Goal: Task Accomplishment & Management: Complete application form

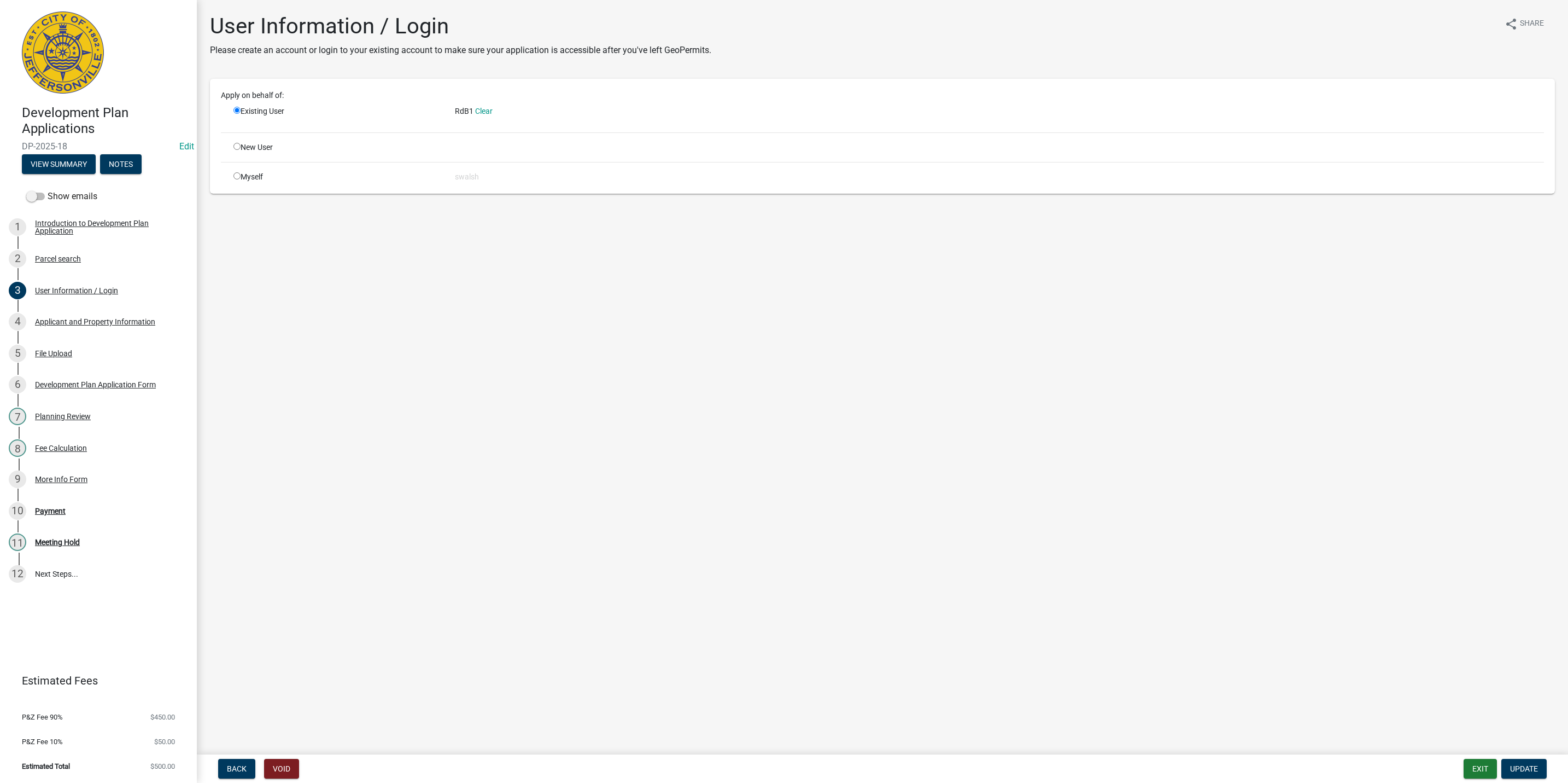
click at [1090, 304] on main "User Information / Login Please create an account or login to your existing acc…" at bounding box center [882, 375] width 1371 height 750
click at [1483, 770] on button "Exit" at bounding box center [1480, 768] width 34 height 20
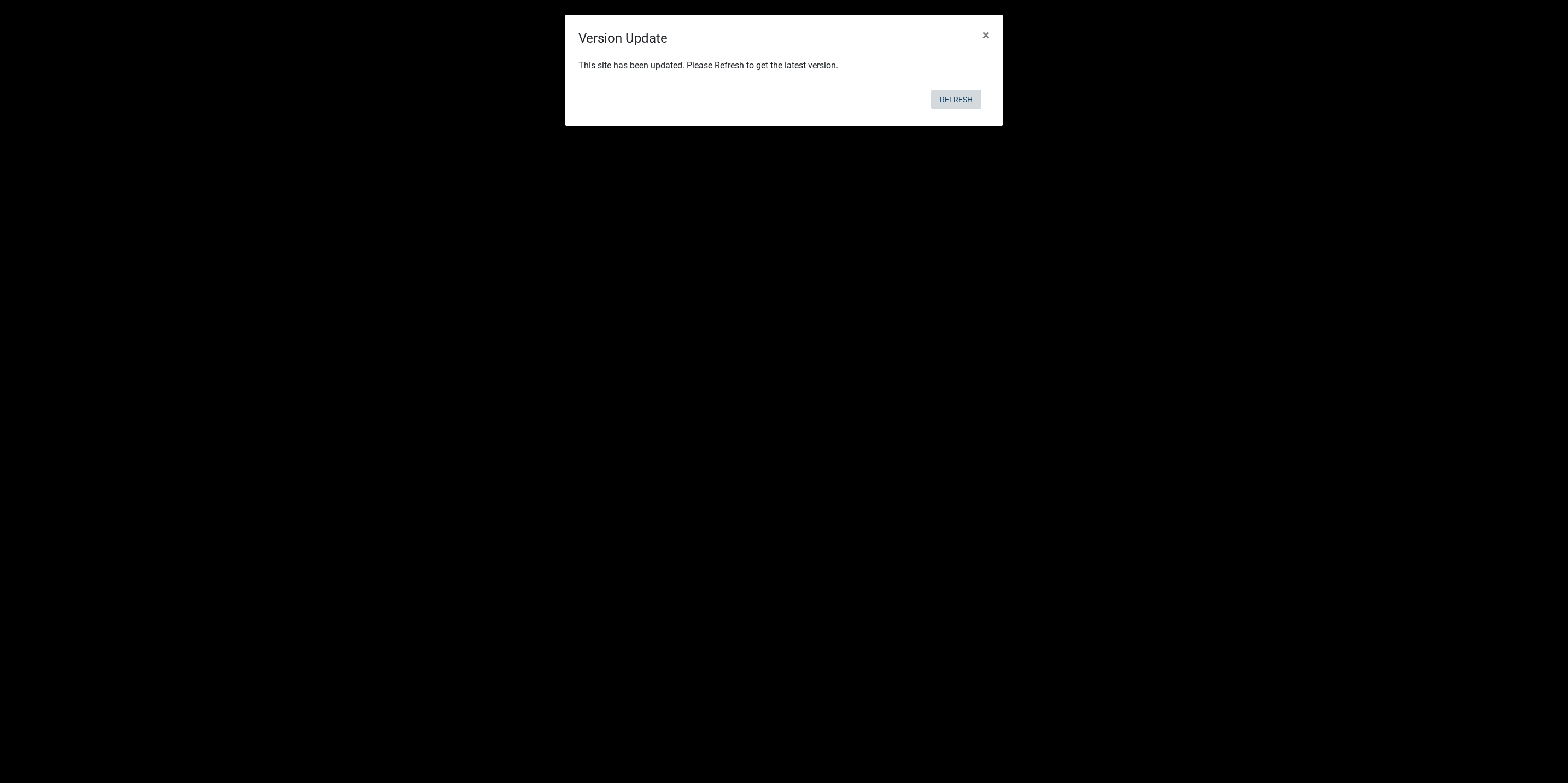
click at [970, 95] on button "Refresh" at bounding box center [956, 99] width 50 height 20
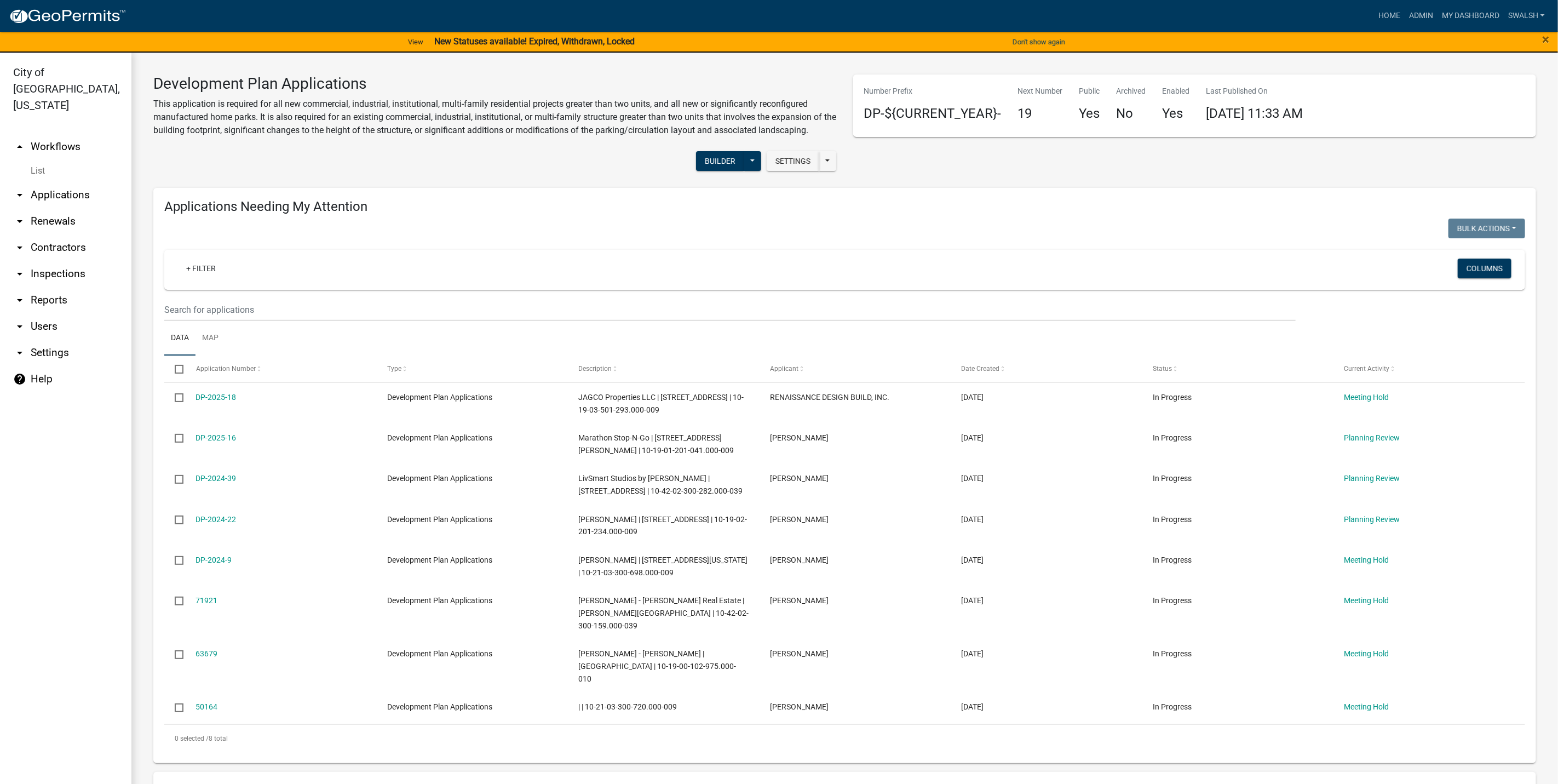
click at [59, 134] on link "arrow_drop_up Workflows" at bounding box center [65, 146] width 131 height 26
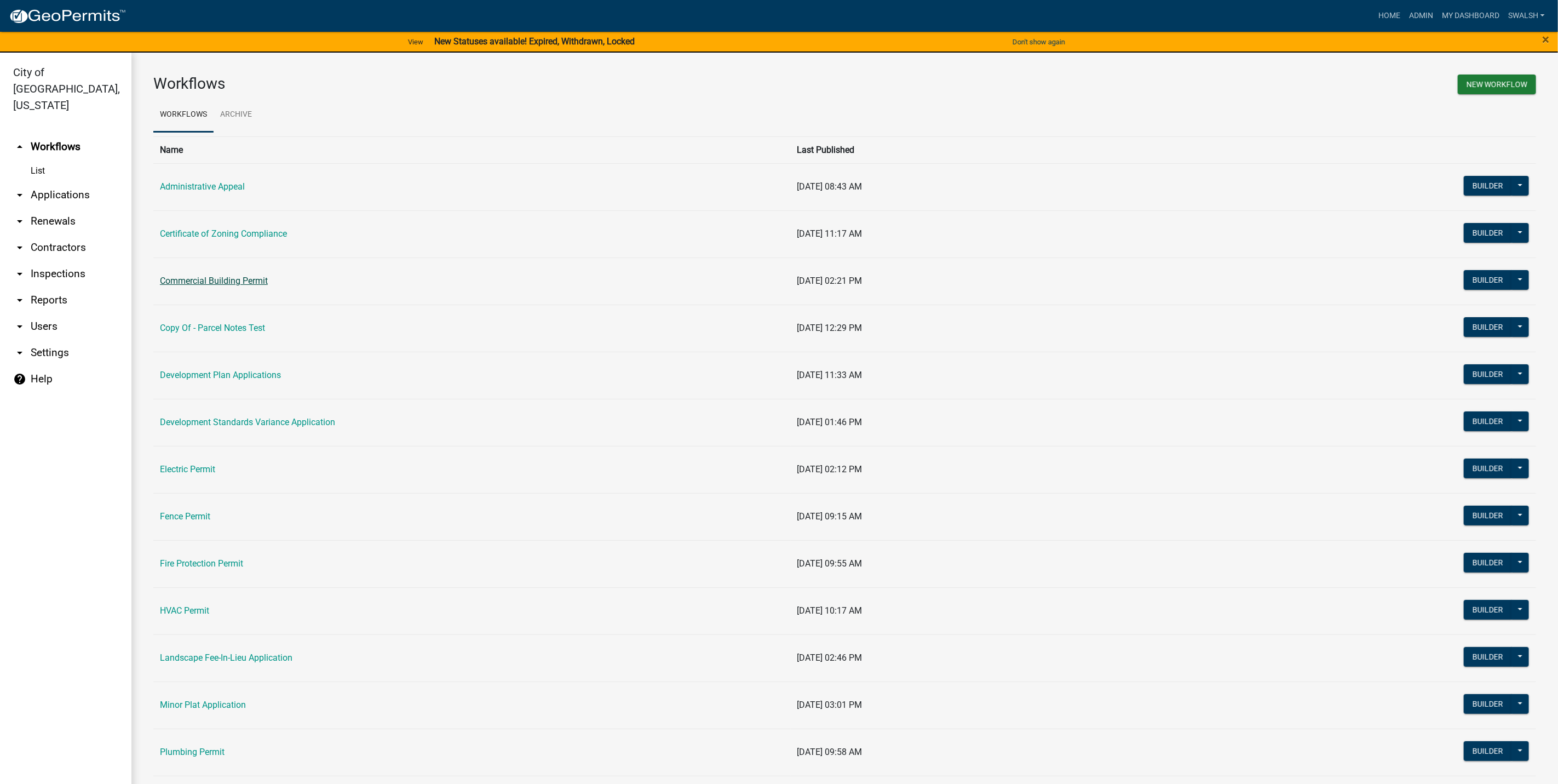
click at [229, 280] on link "Commercial Building Permit" at bounding box center [214, 280] width 108 height 10
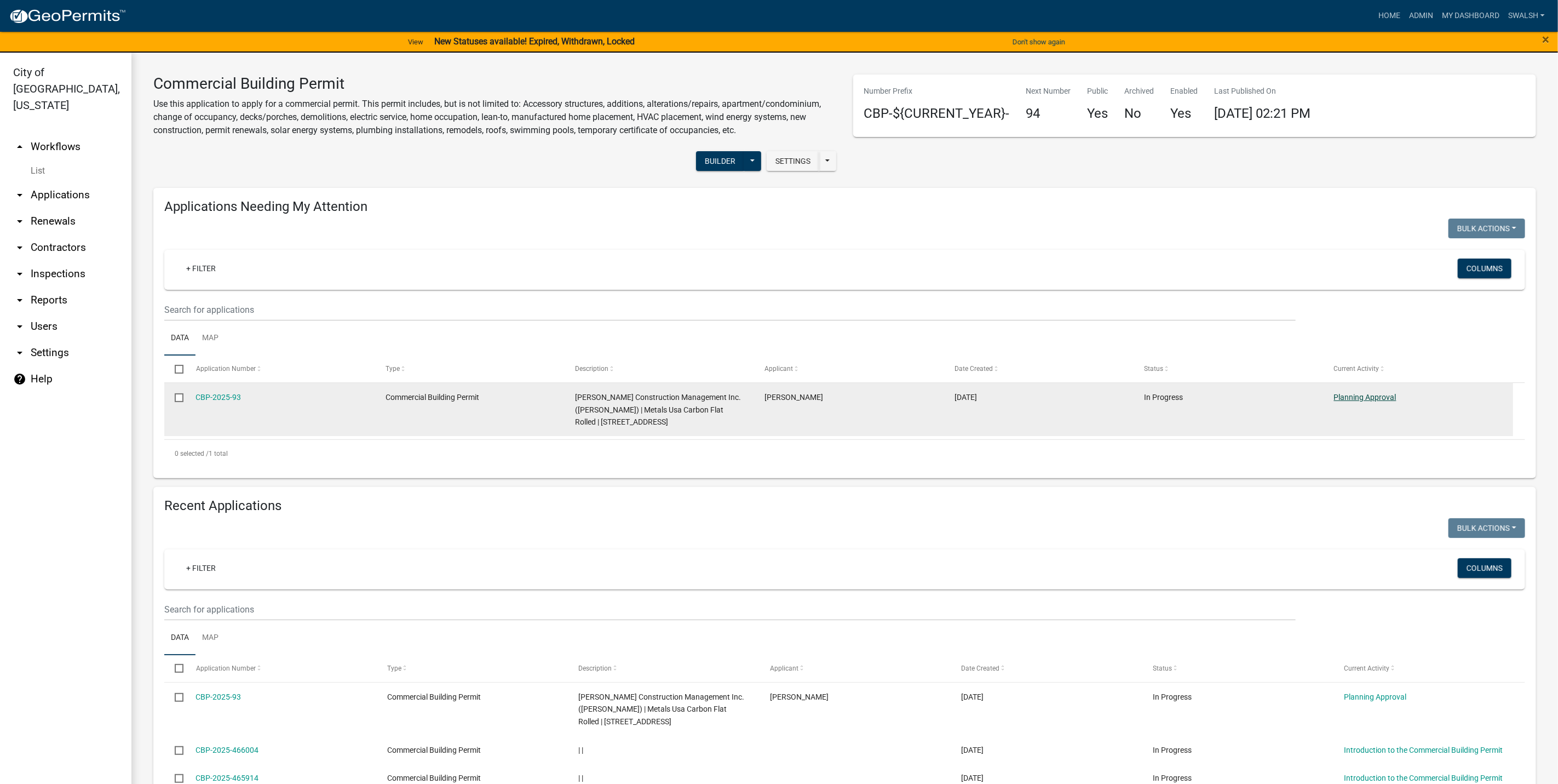
click at [1379, 399] on link "Planning Approval" at bounding box center [1365, 397] width 62 height 9
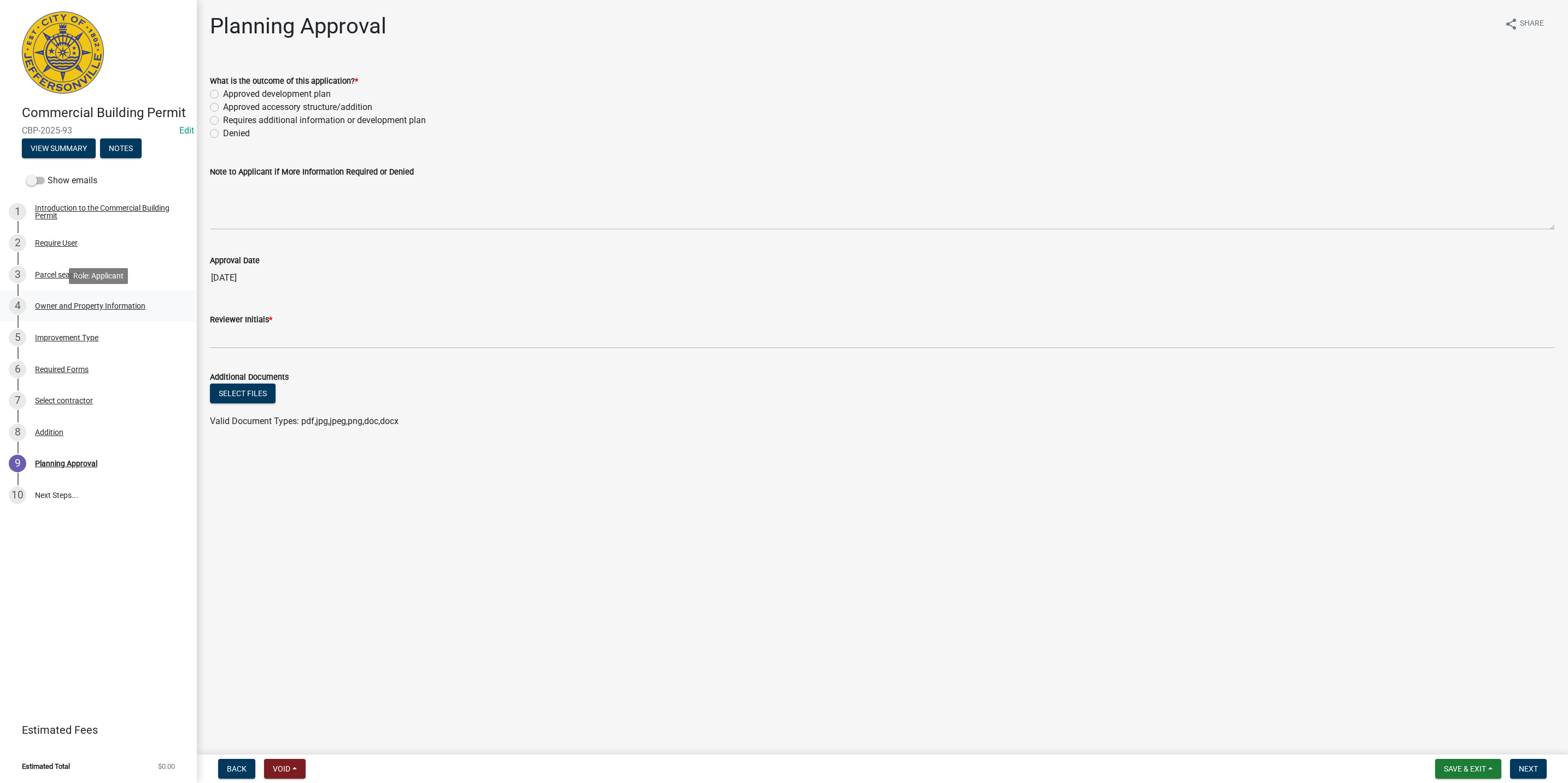
click at [81, 299] on div "4 Owner and Property Information" at bounding box center [93, 306] width 170 height 17
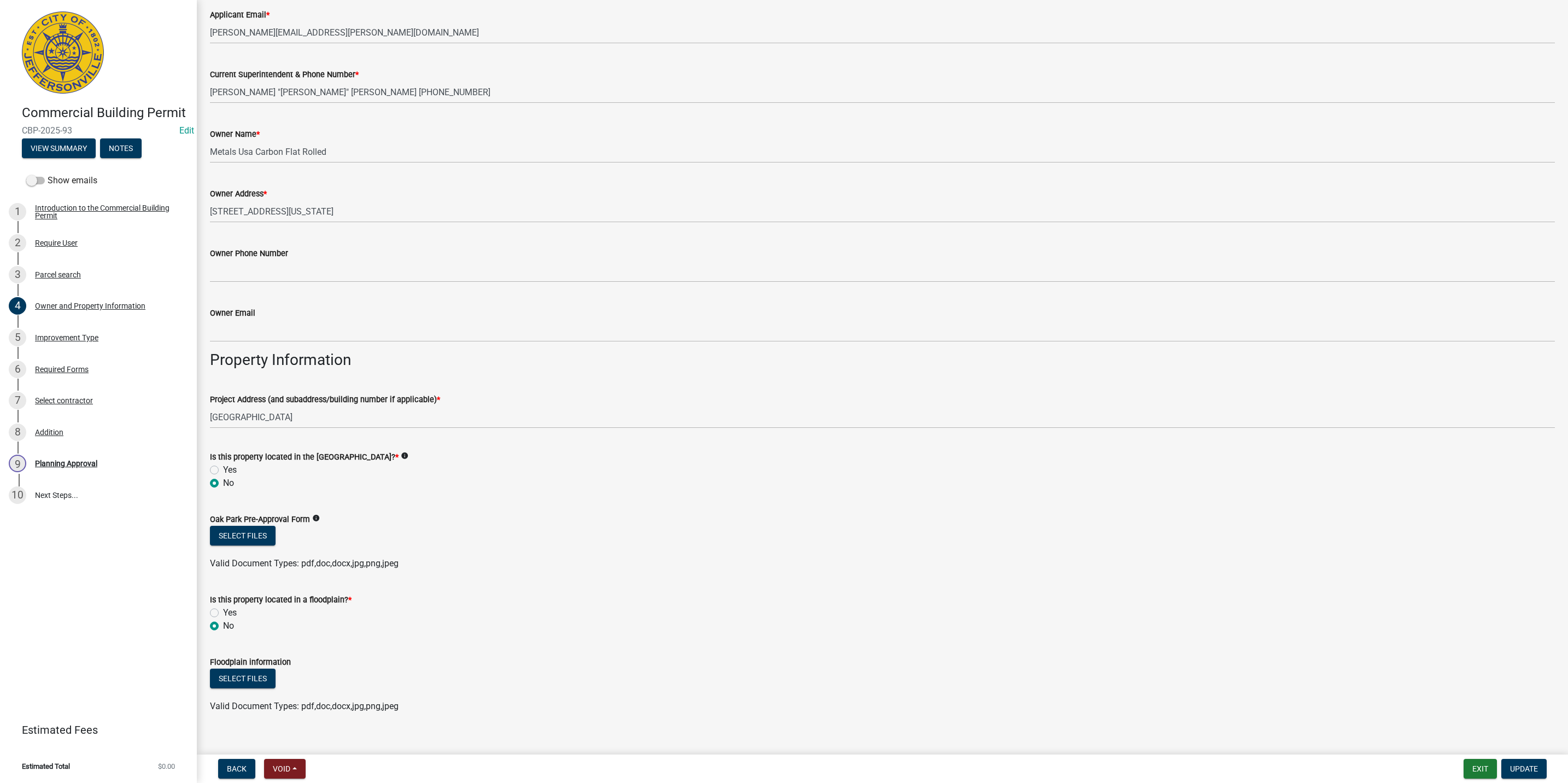
scroll to position [290, 0]
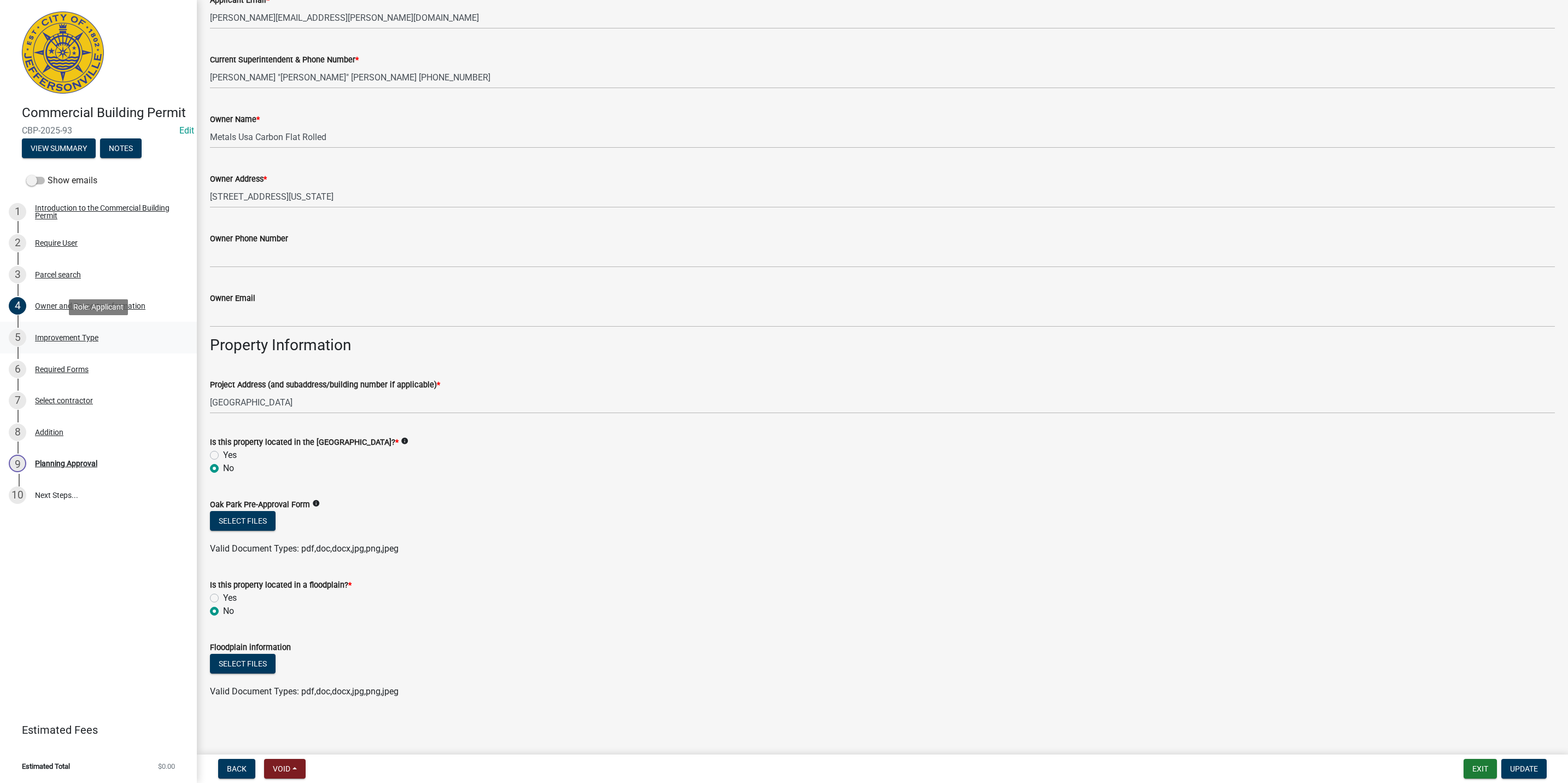
click at [104, 330] on div "5 Improvement Type" at bounding box center [93, 337] width 170 height 17
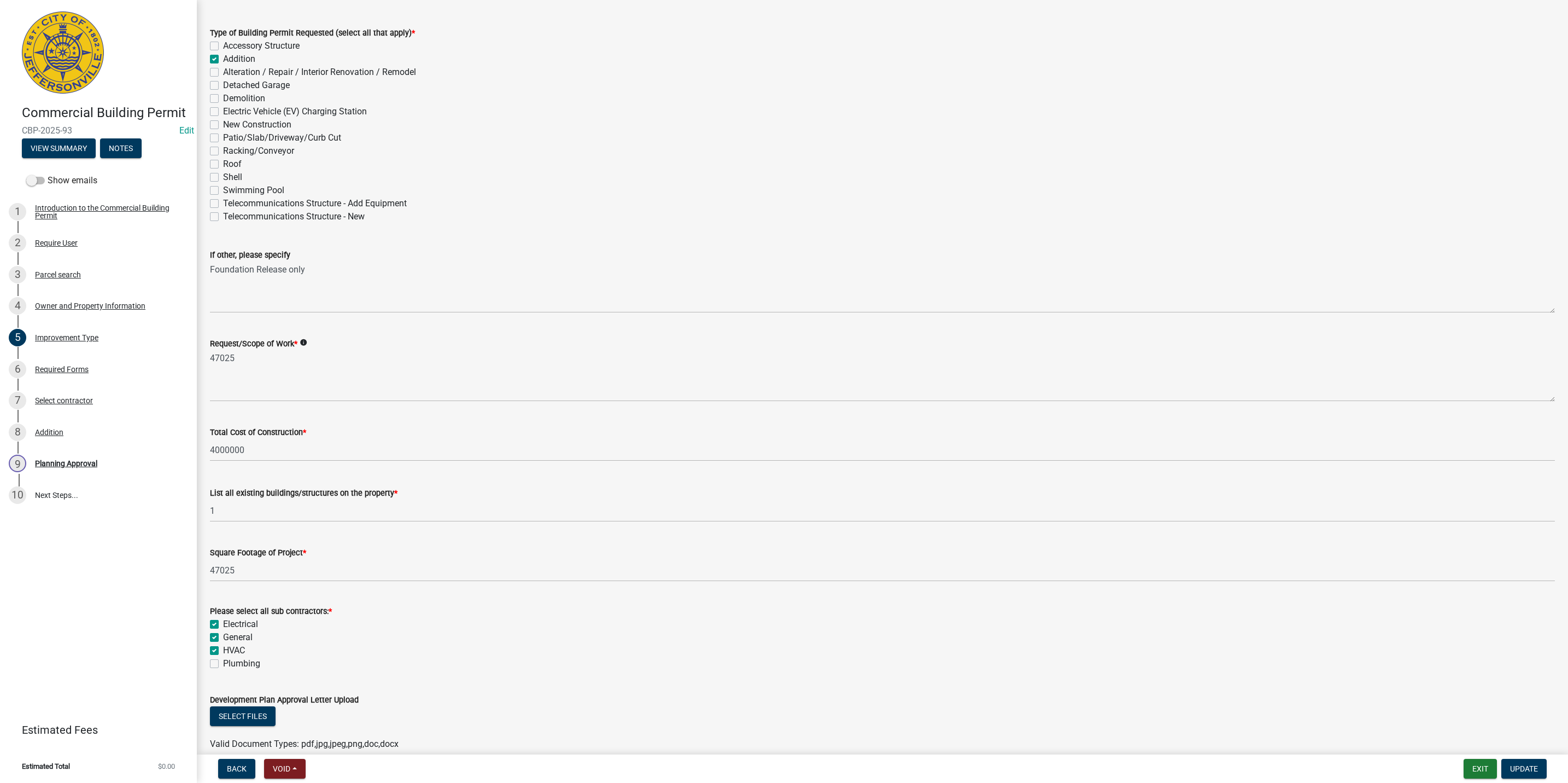
scroll to position [100, 0]
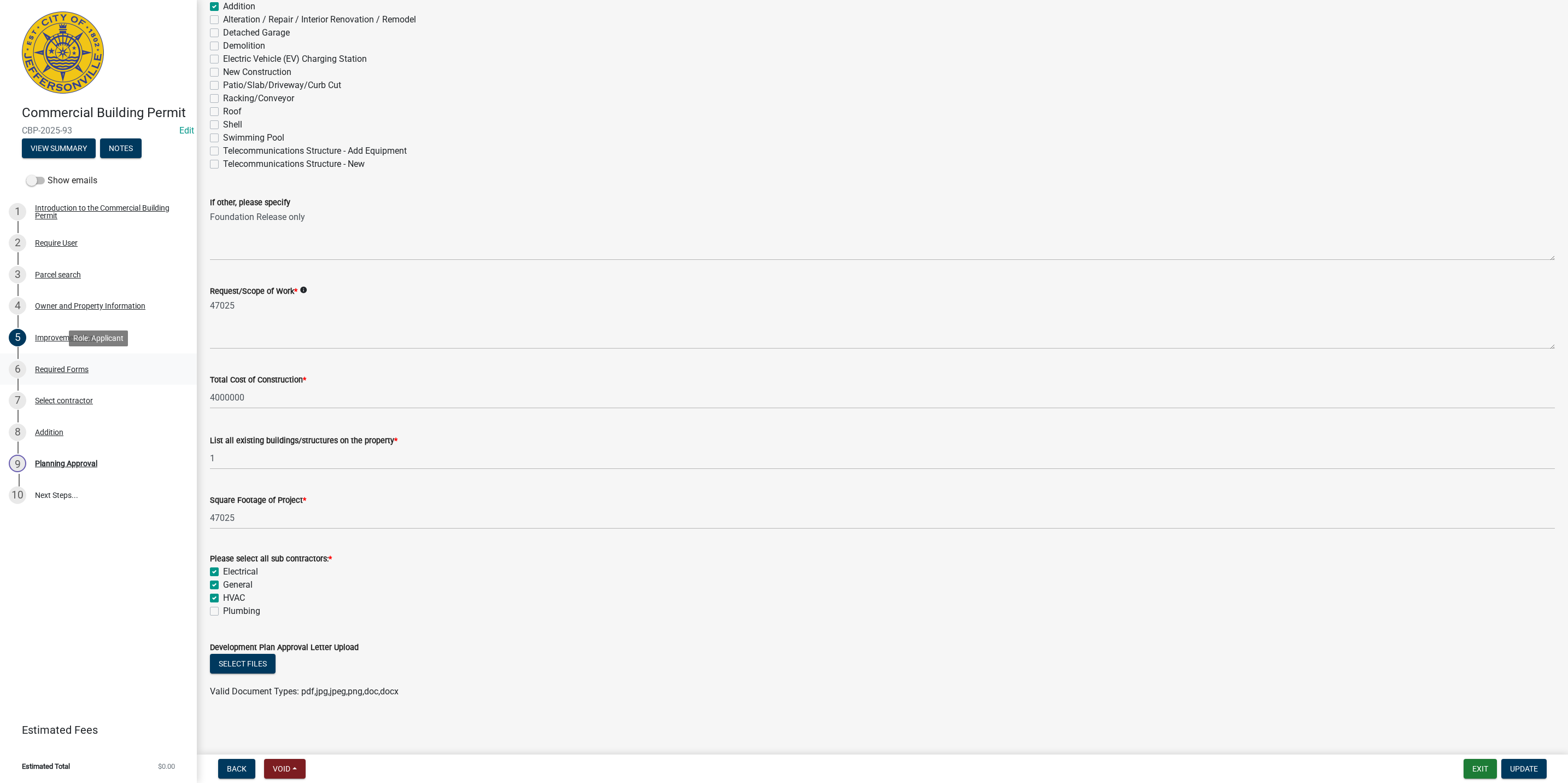
click at [89, 367] on div "Required Forms" at bounding box center [62, 370] width 53 height 8
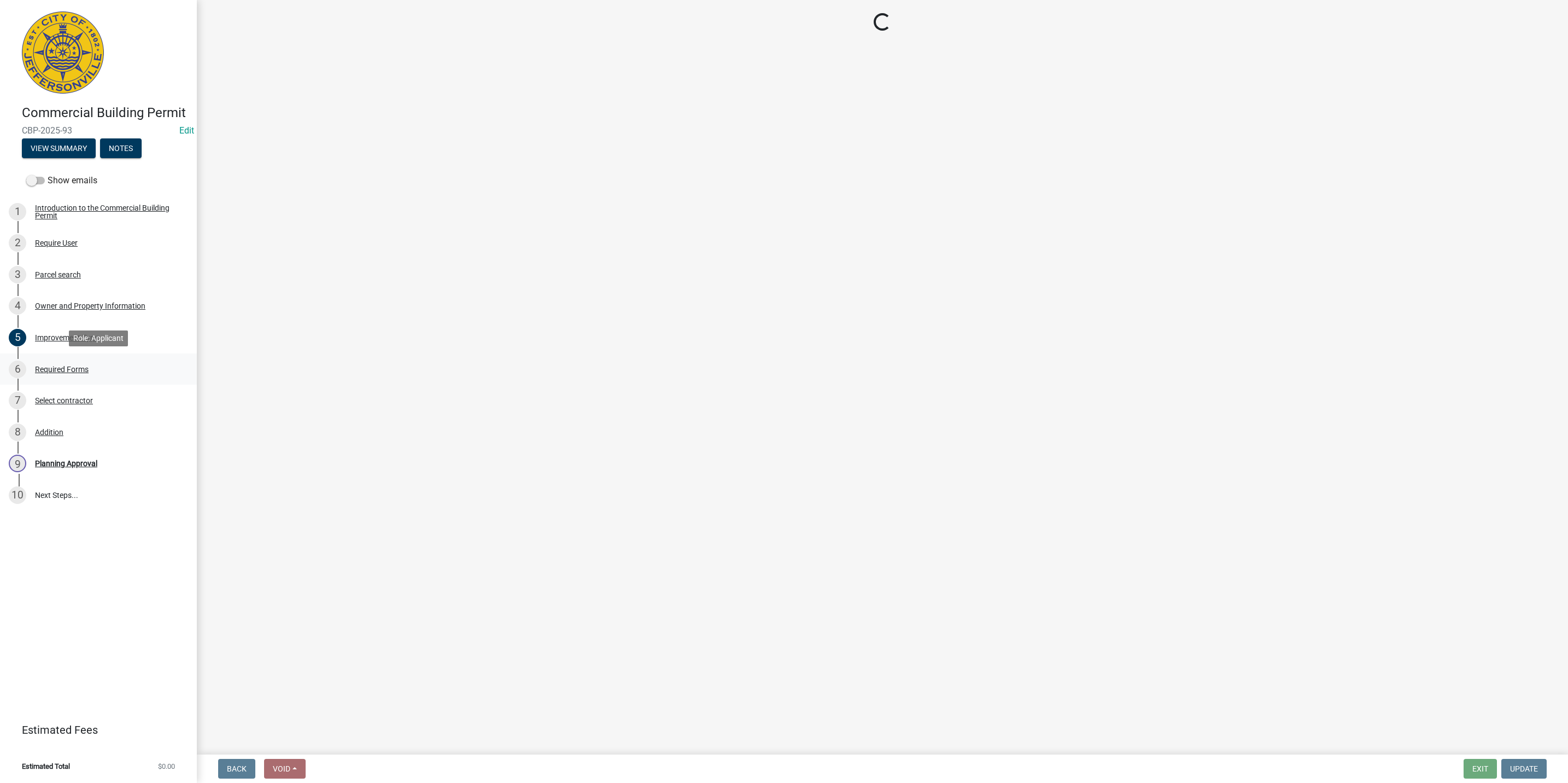
scroll to position [0, 0]
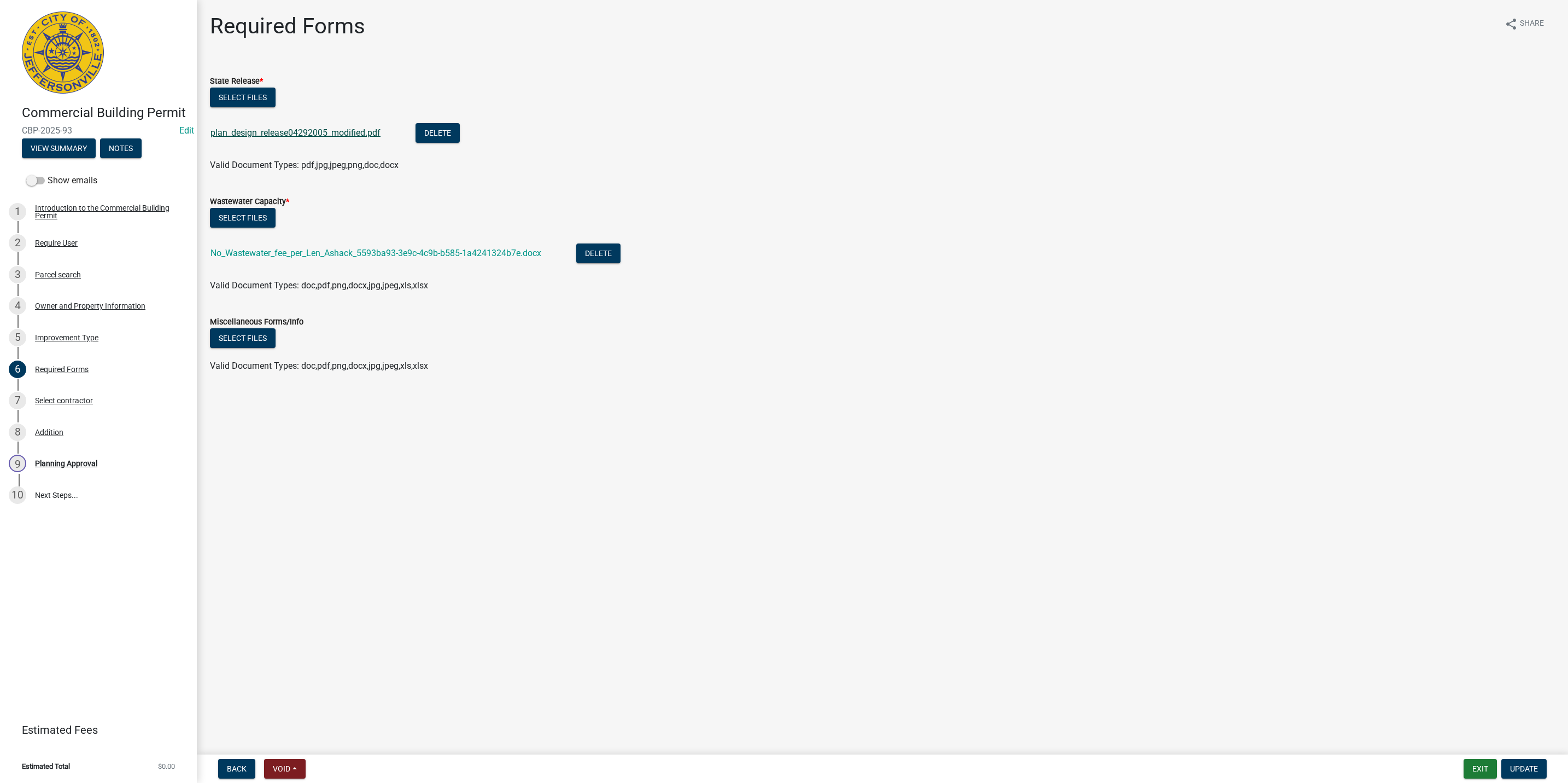
click at [320, 133] on link "plan_design_release04292005_modified.pdf" at bounding box center [295, 132] width 170 height 10
click at [394, 253] on link "No_Wastewater_fee_per_Len_Ashack_5593ba93-3e9c-4c9b-b585-1a4241324b7e.docx" at bounding box center [376, 253] width 331 height 10
click at [78, 430] on div "8 Addition" at bounding box center [93, 432] width 170 height 17
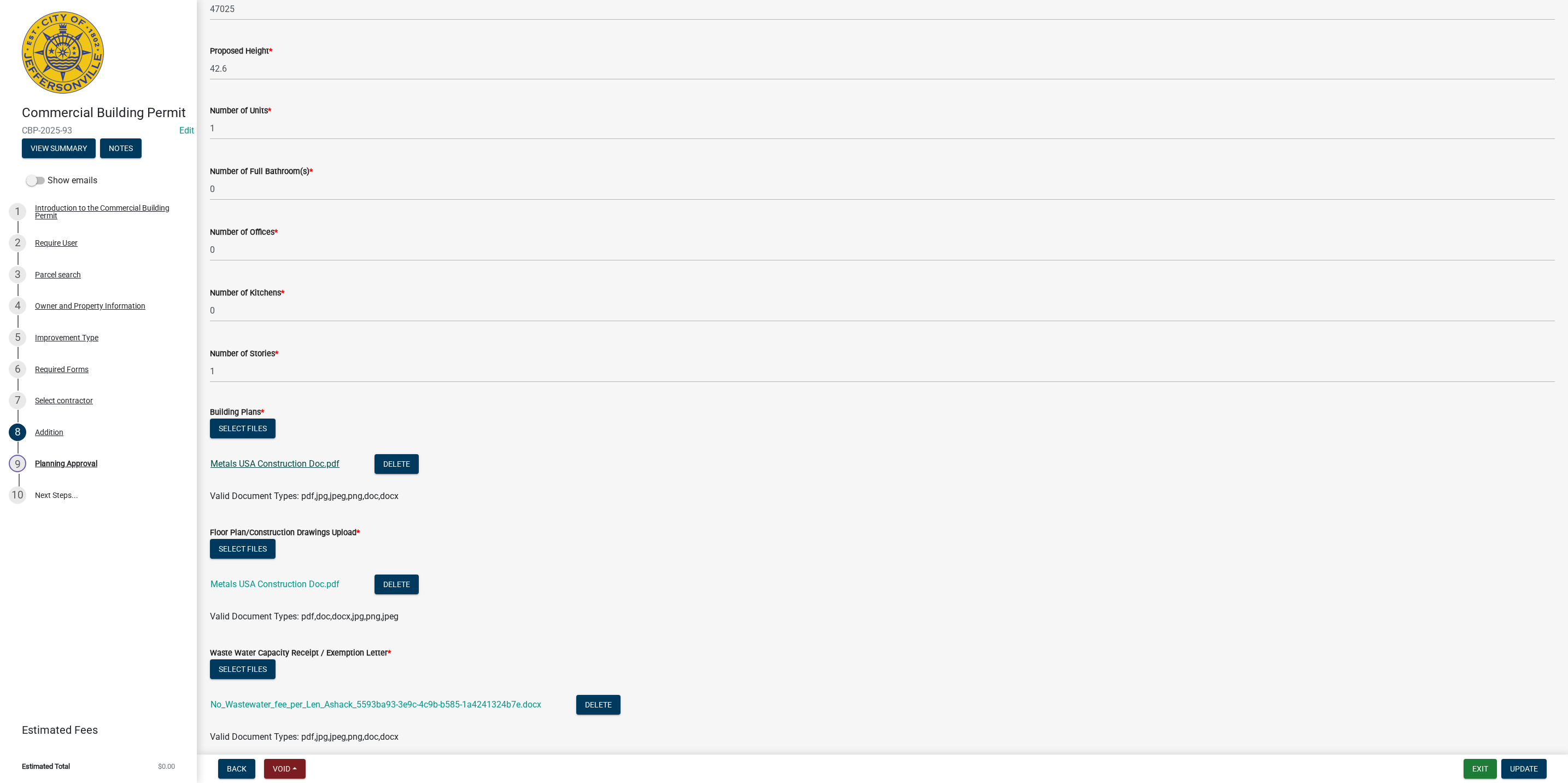
scroll to position [164, 0]
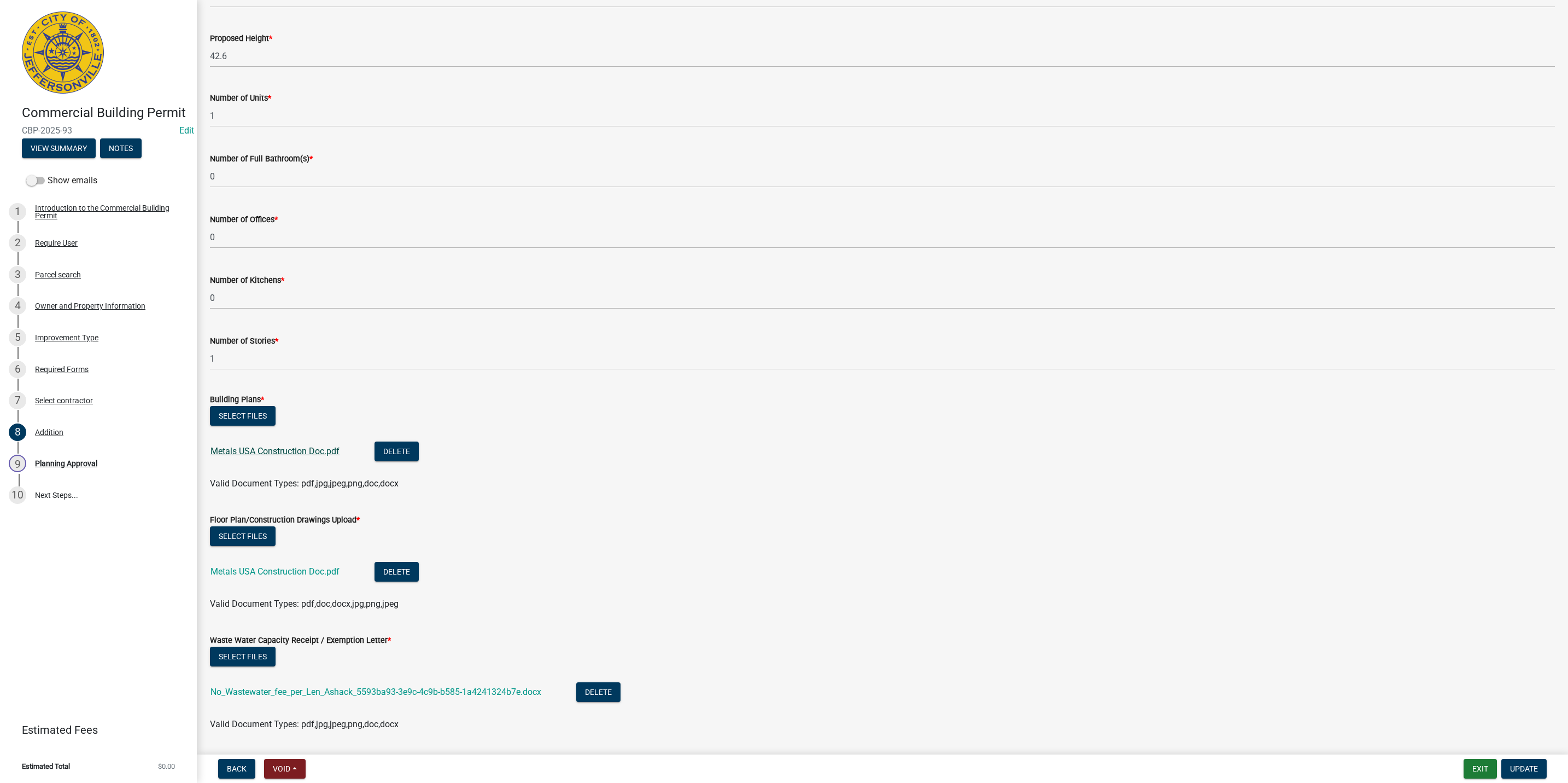
click at [279, 450] on link "Metals USA Construction Doc.pdf" at bounding box center [275, 450] width 129 height 10
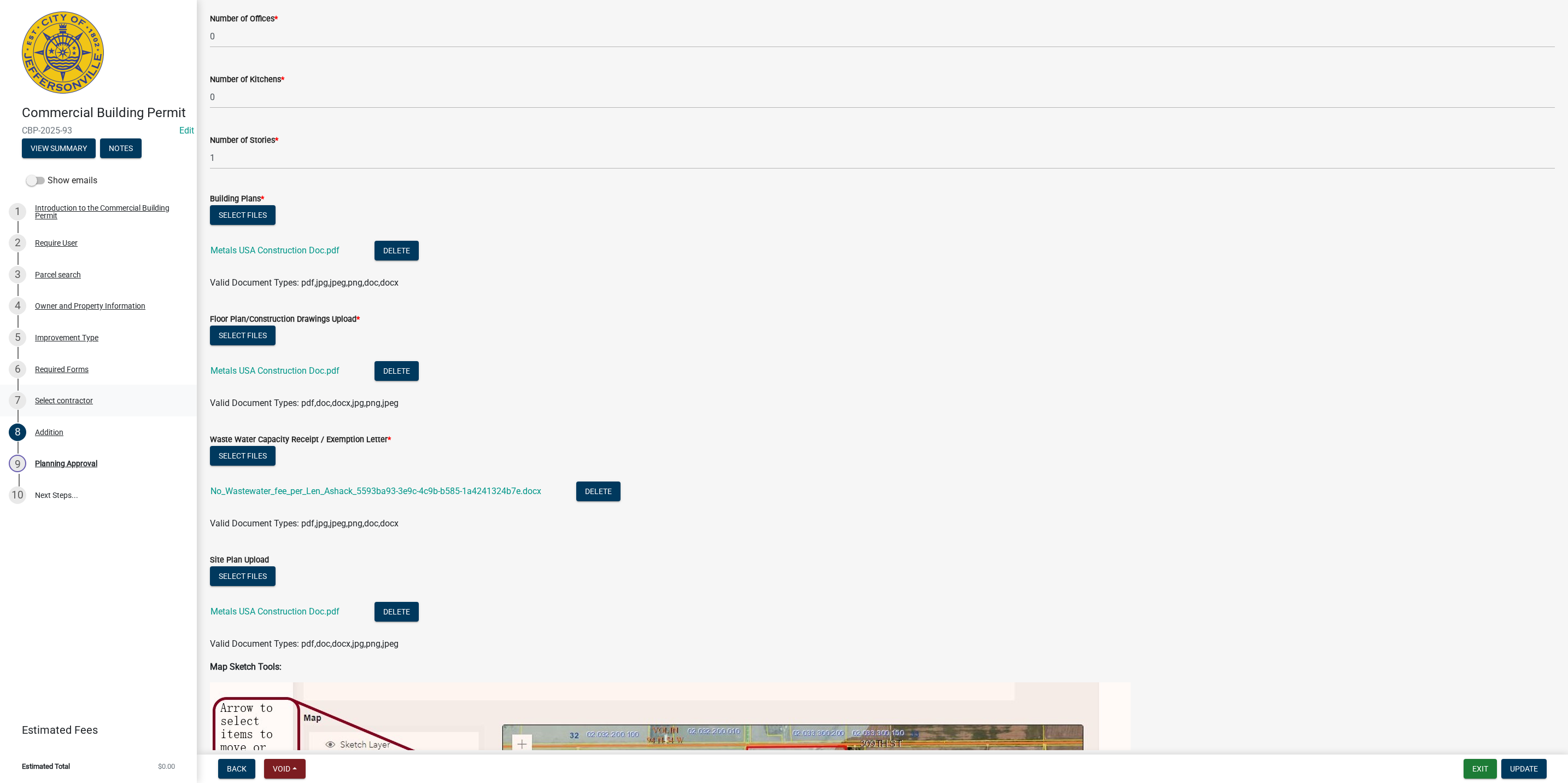
scroll to position [492, 0]
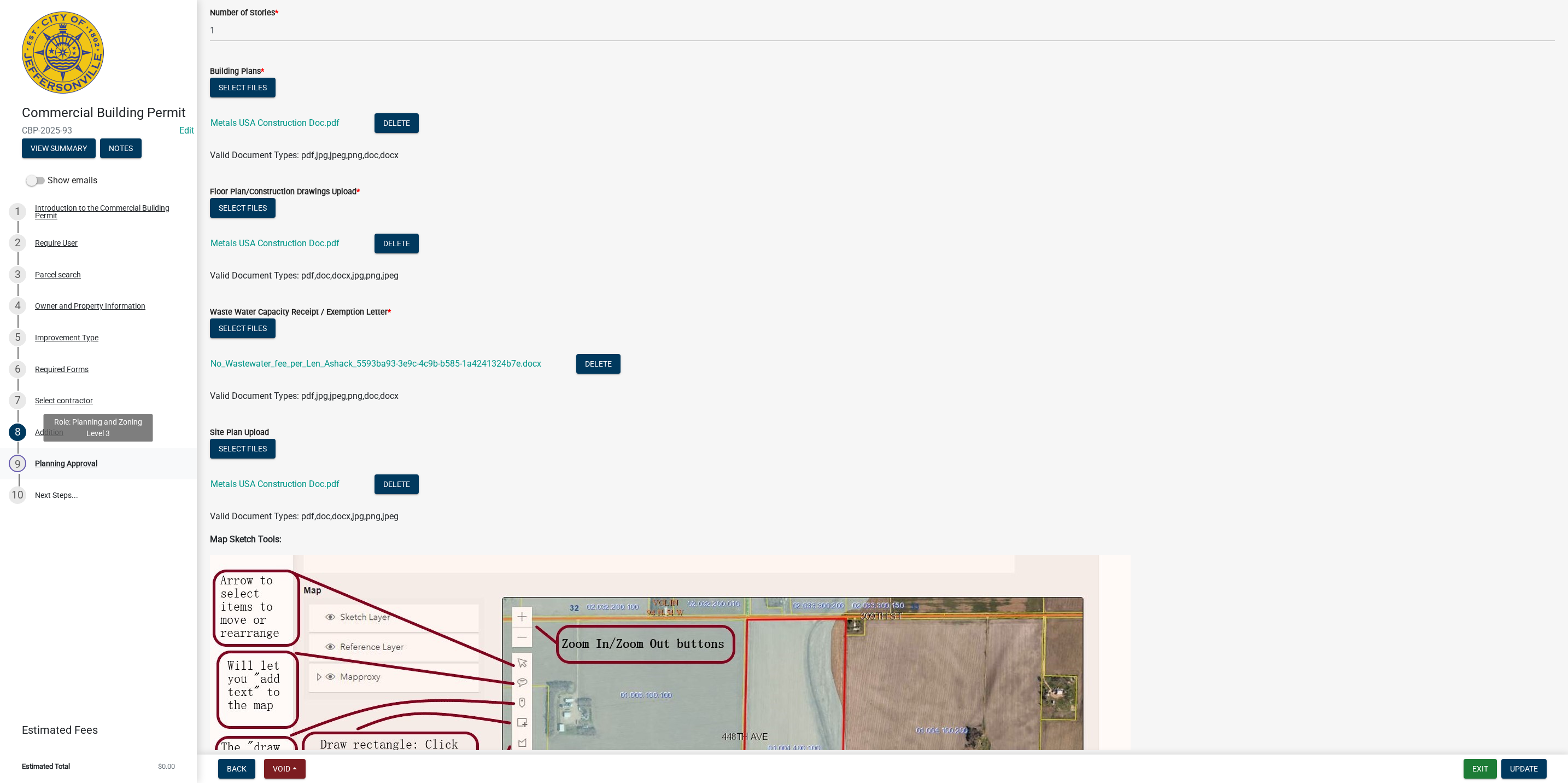
drag, startPoint x: 93, startPoint y: 456, endPoint x: 133, endPoint y: 457, distance: 40.0
click at [92, 456] on div "9 Planning Approval" at bounding box center [93, 463] width 170 height 17
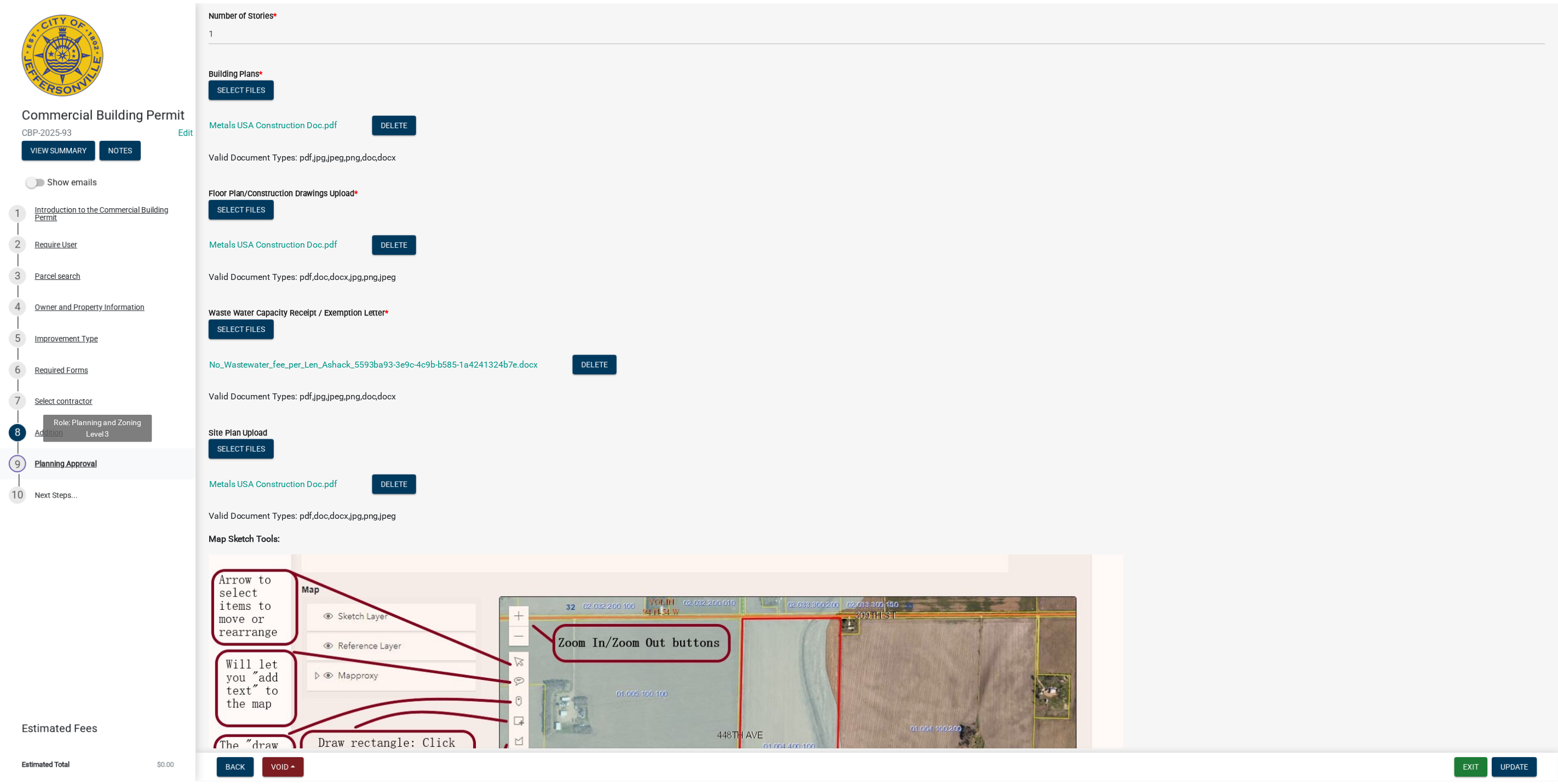
scroll to position [0, 0]
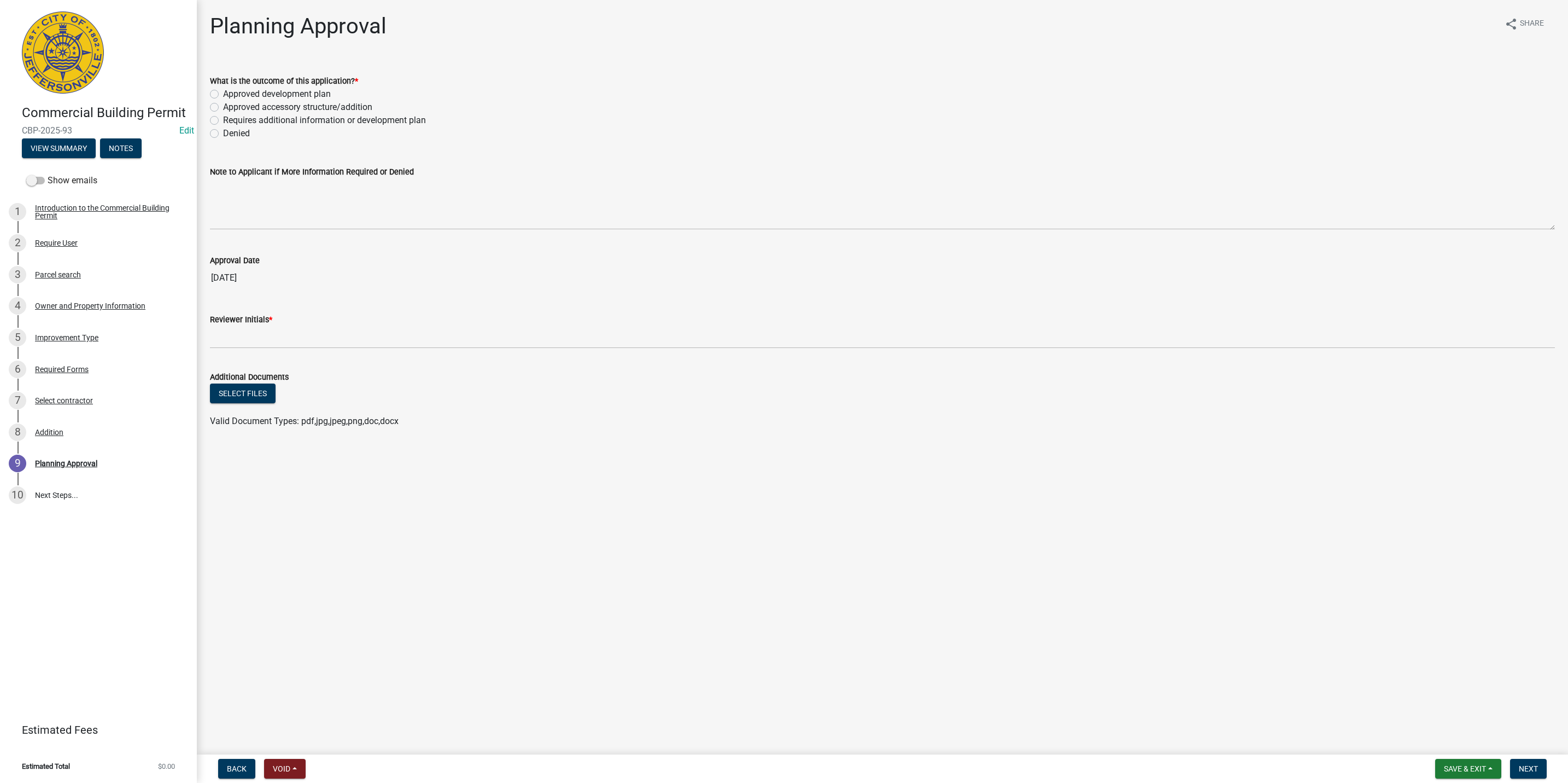
click at [256, 92] on label "Approved development plan" at bounding box center [276, 94] width 107 height 13
click at [230, 92] on input "Approved development plan" at bounding box center [226, 91] width 7 height 7
radio input "true"
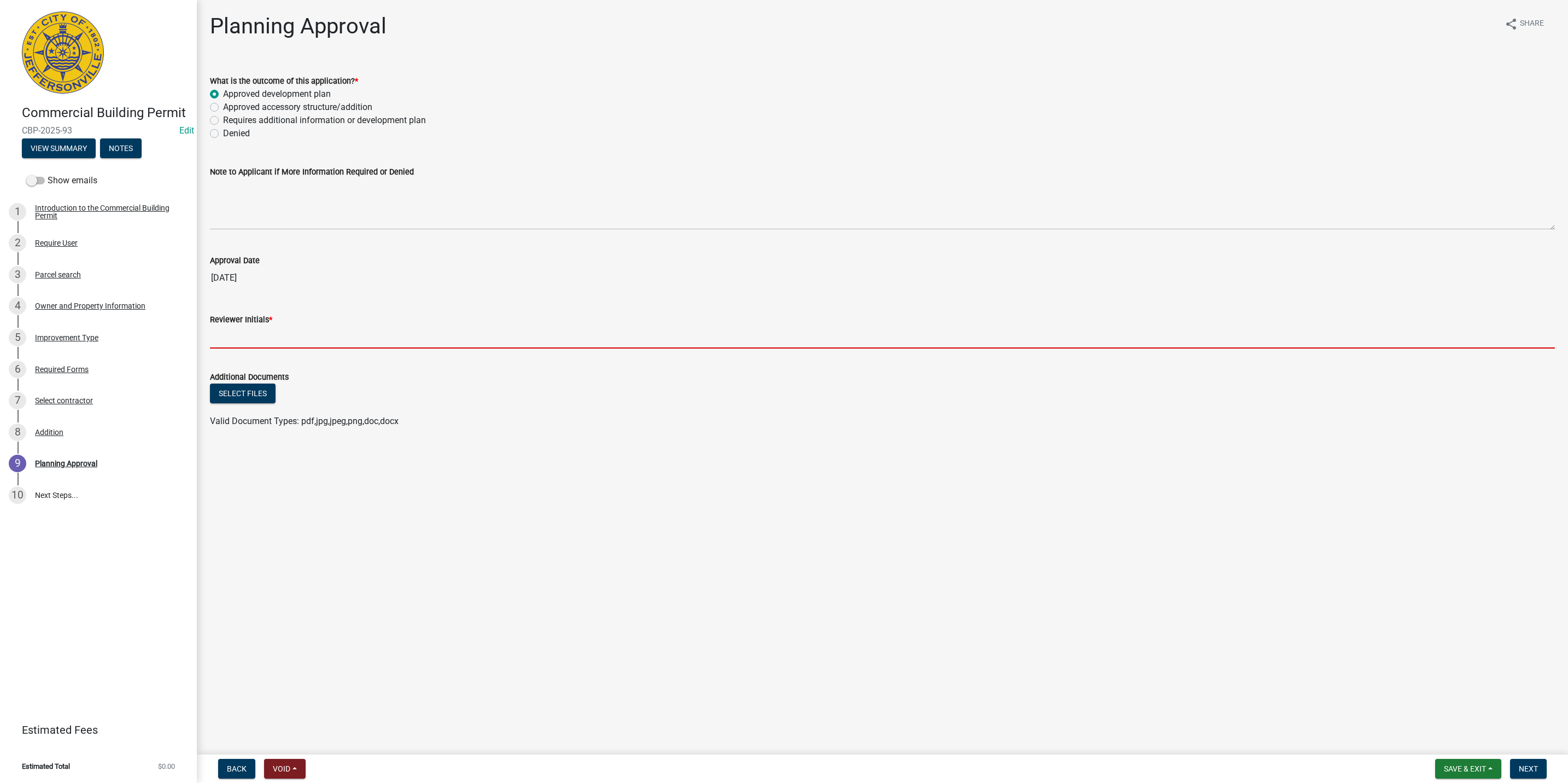
click at [326, 332] on input "Reviewer Initials *" at bounding box center [882, 337] width 1345 height 23
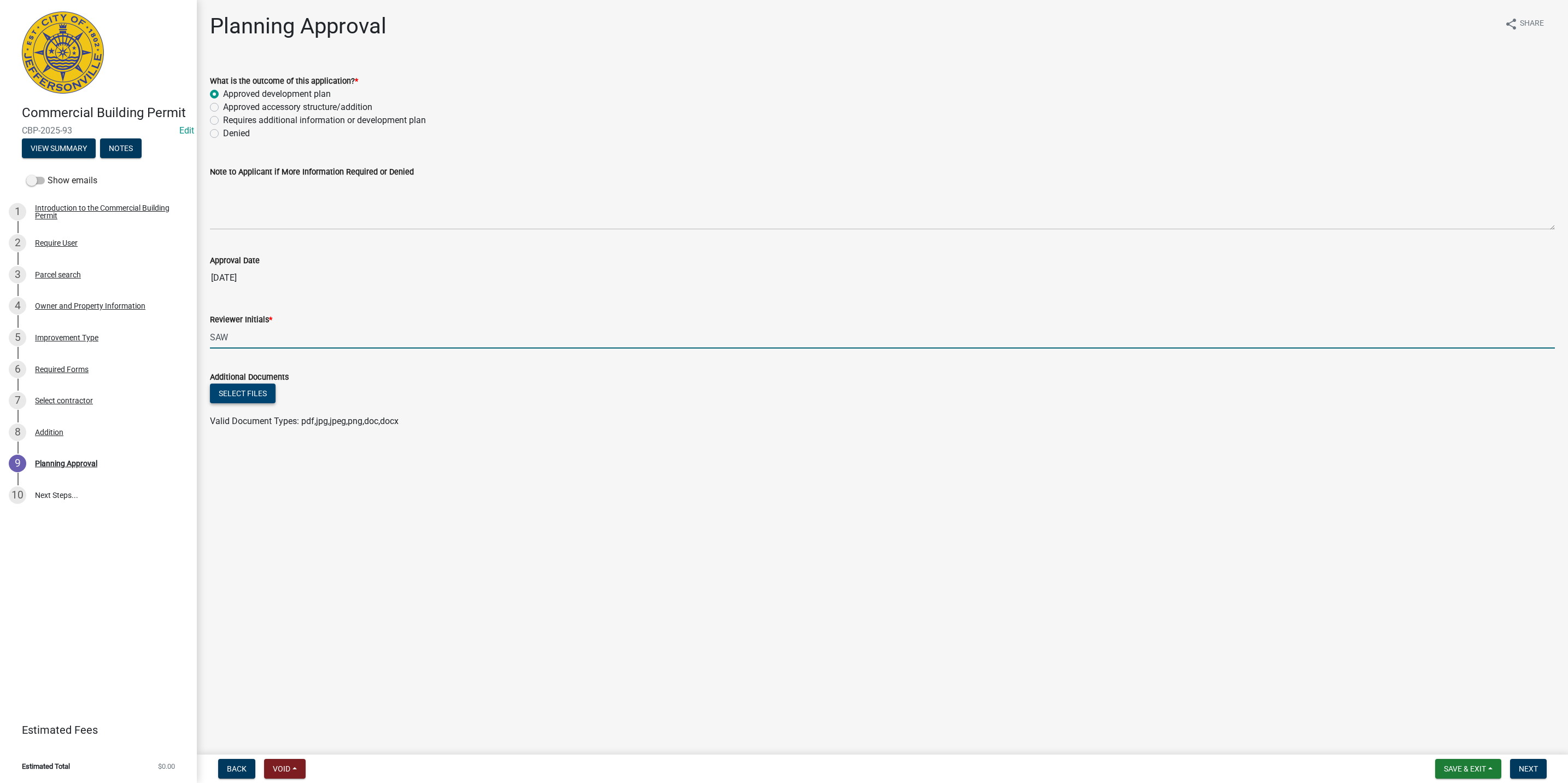
type input "SAW"
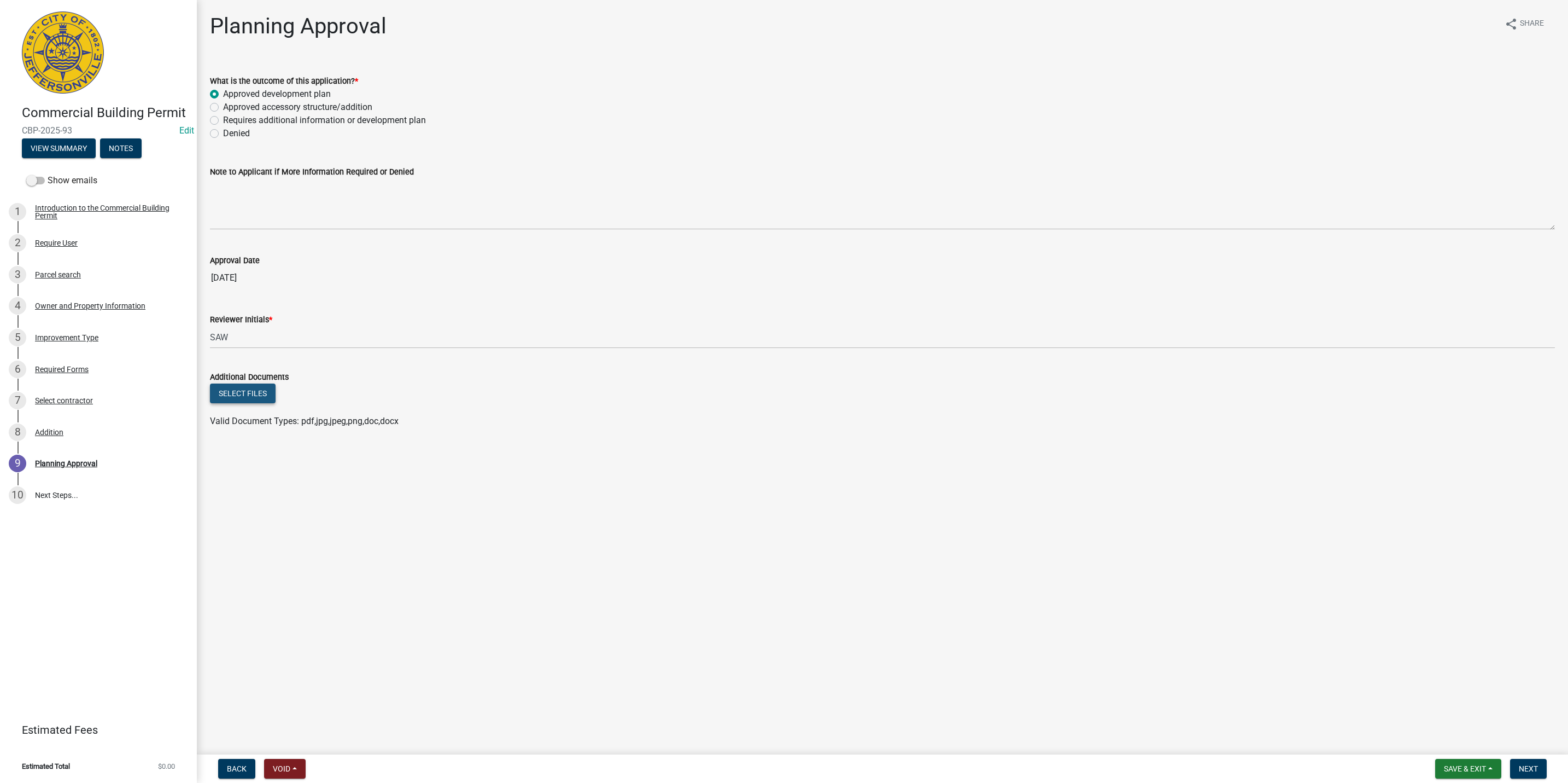
click at [230, 401] on button "Select files" at bounding box center [243, 393] width 66 height 20
click at [1536, 764] on span "Next" at bounding box center [1528, 768] width 19 height 9
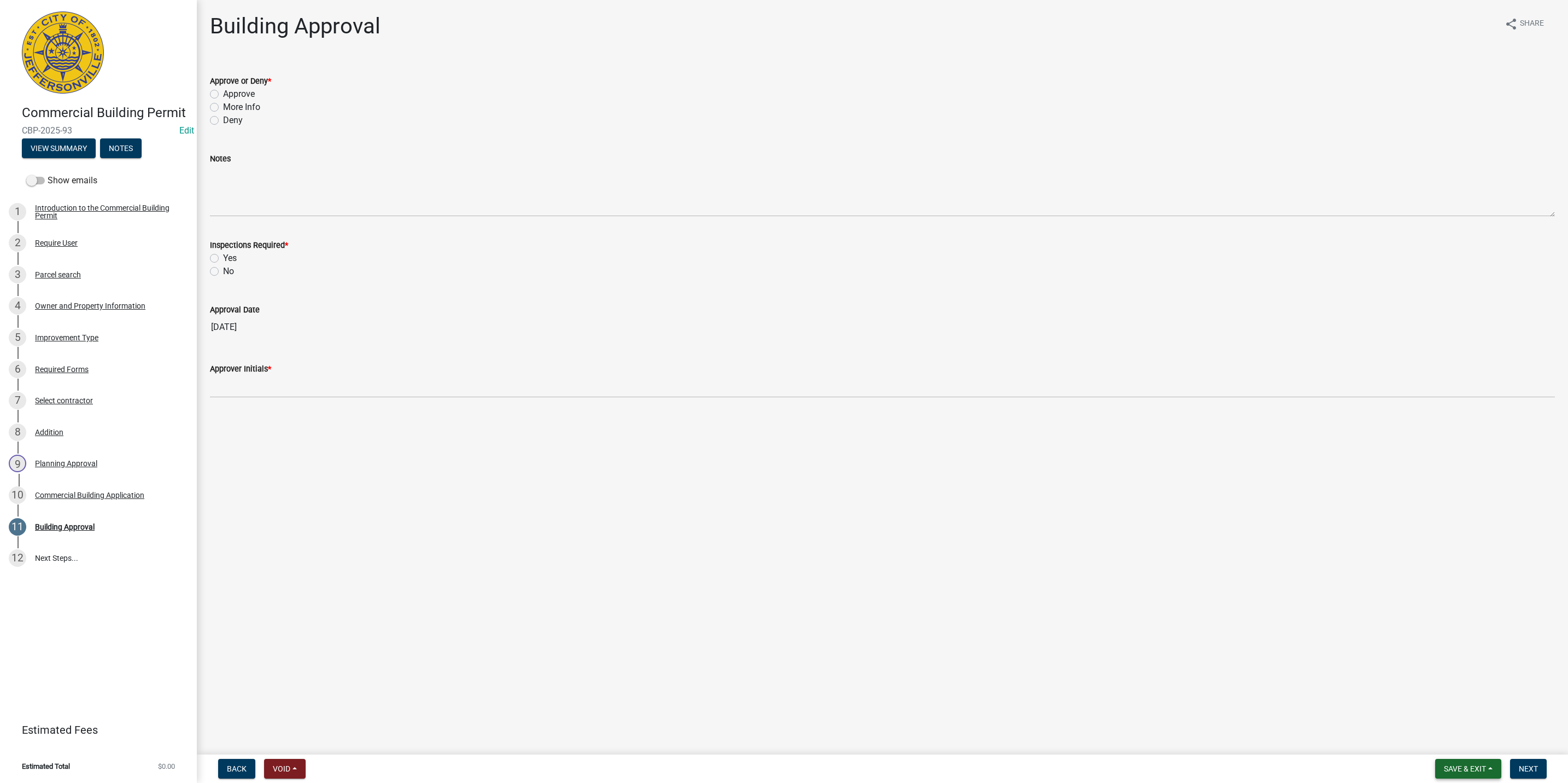
click at [1470, 767] on span "Save & Exit" at bounding box center [1465, 768] width 42 height 9
click at [1470, 745] on button "Save & Exit" at bounding box center [1458, 740] width 88 height 26
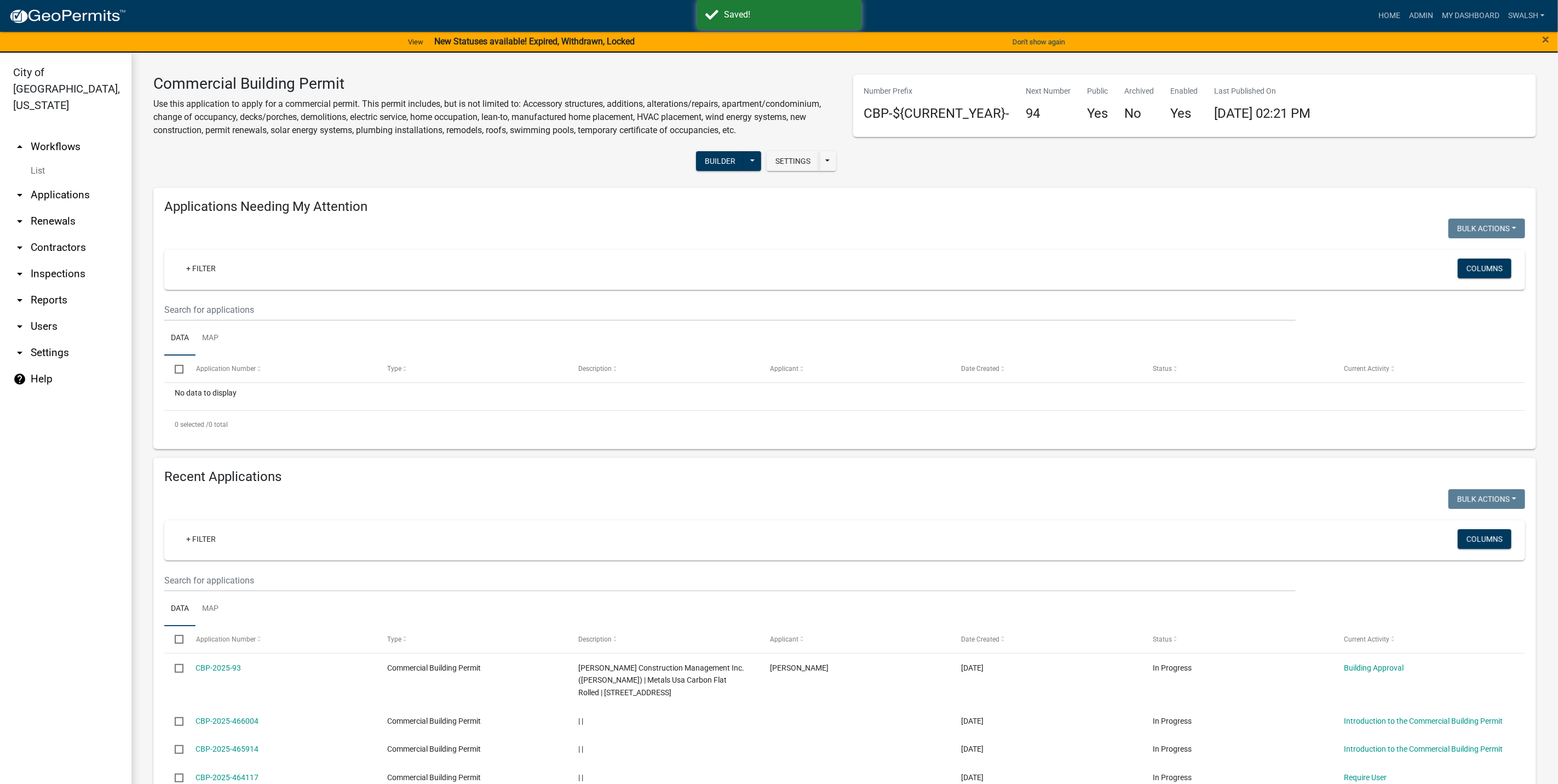
click at [64, 134] on link "arrow_drop_up Workflows" at bounding box center [65, 146] width 131 height 26
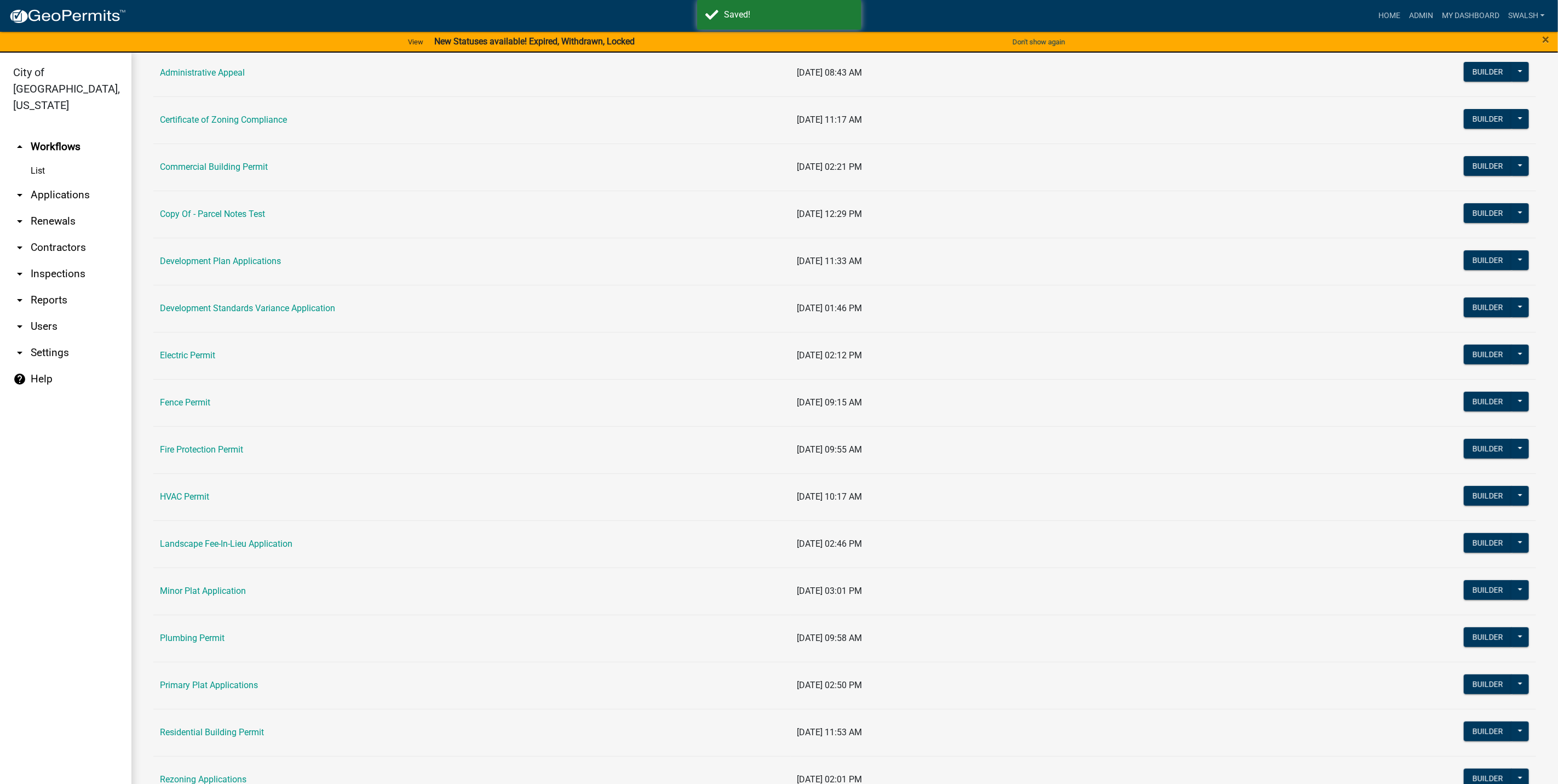
scroll to position [164, 0]
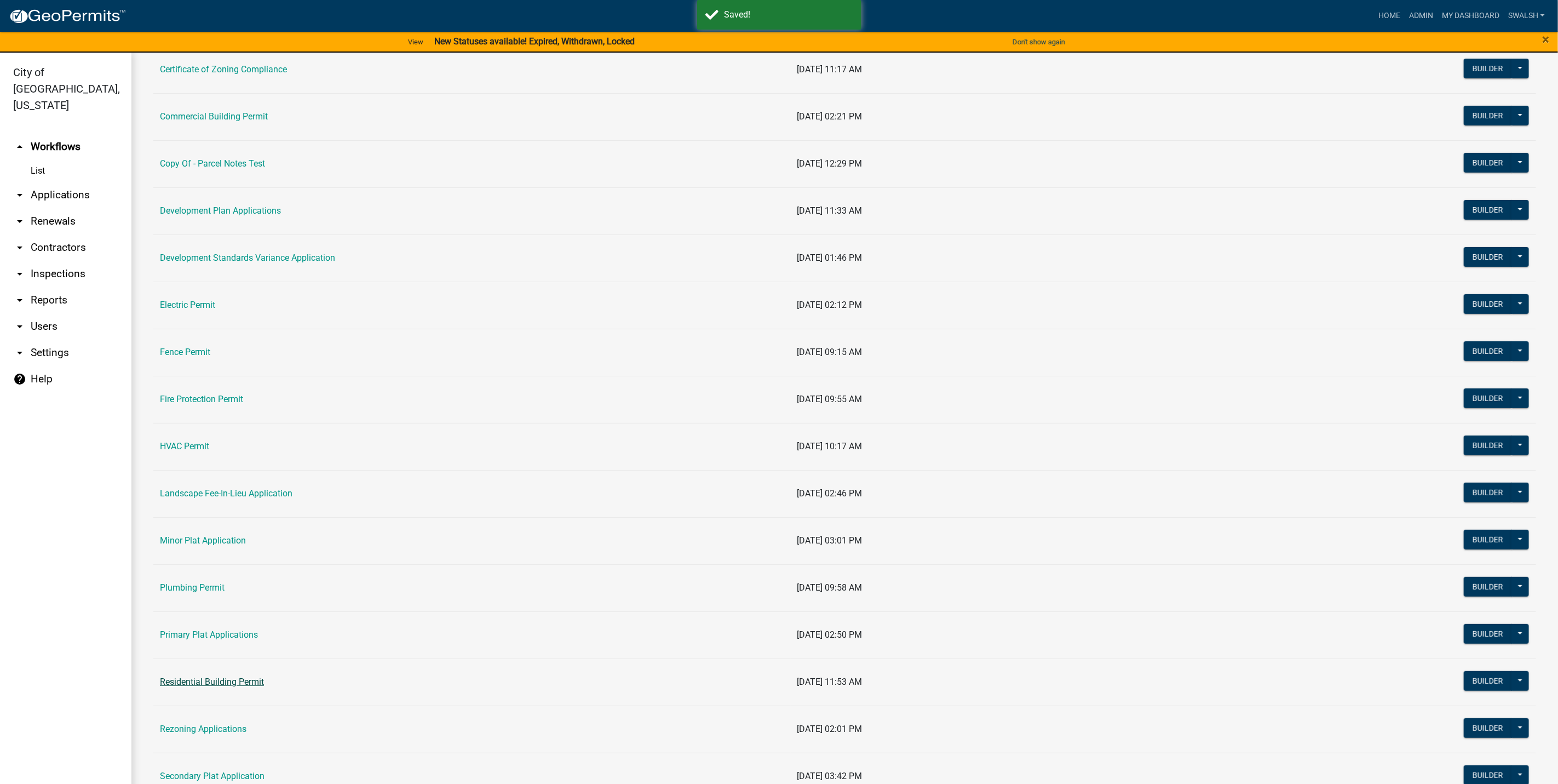
click at [209, 683] on link "Residential Building Permit" at bounding box center [212, 681] width 104 height 10
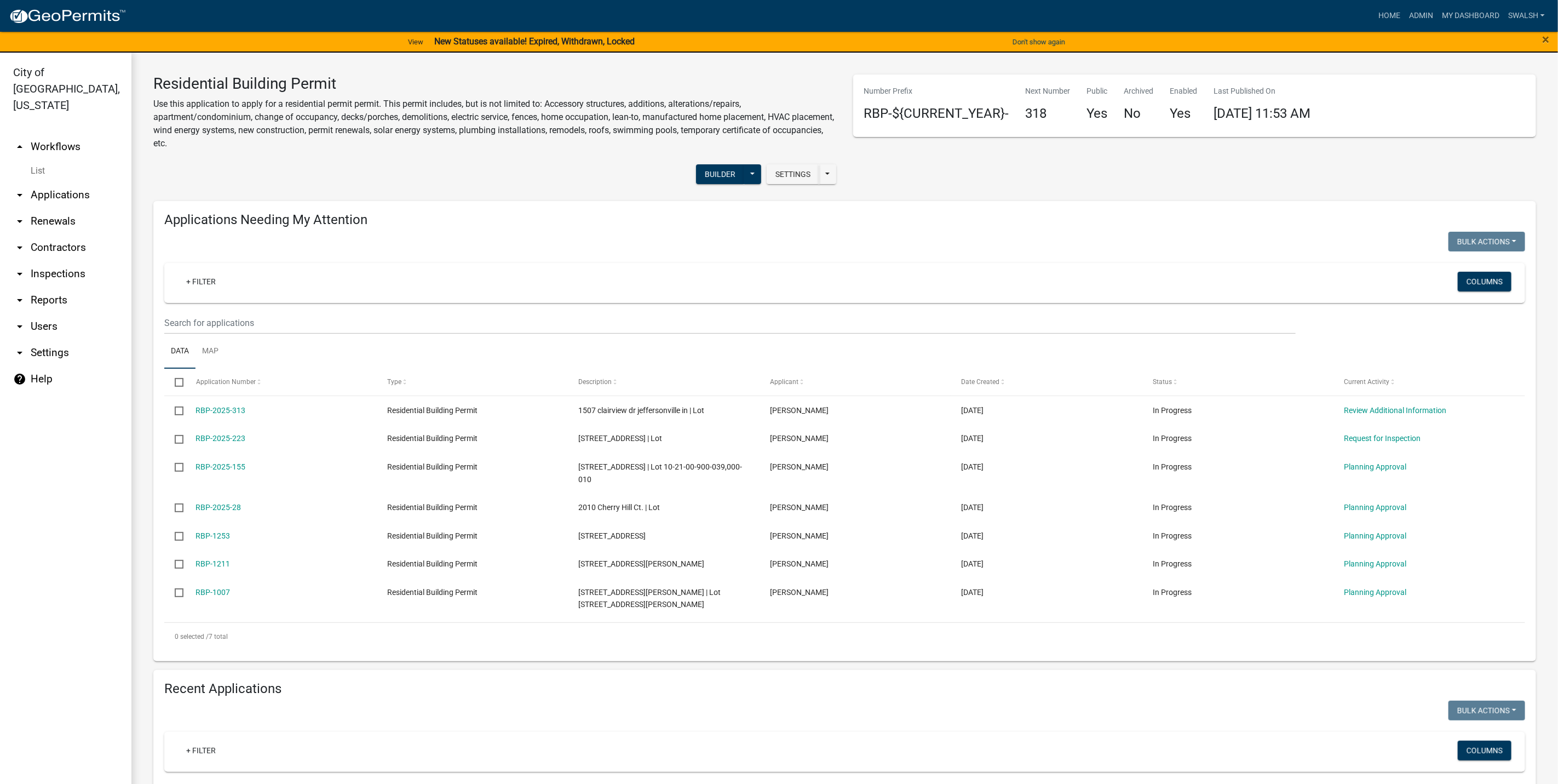
click at [53, 134] on link "arrow_drop_up Workflows" at bounding box center [65, 146] width 131 height 26
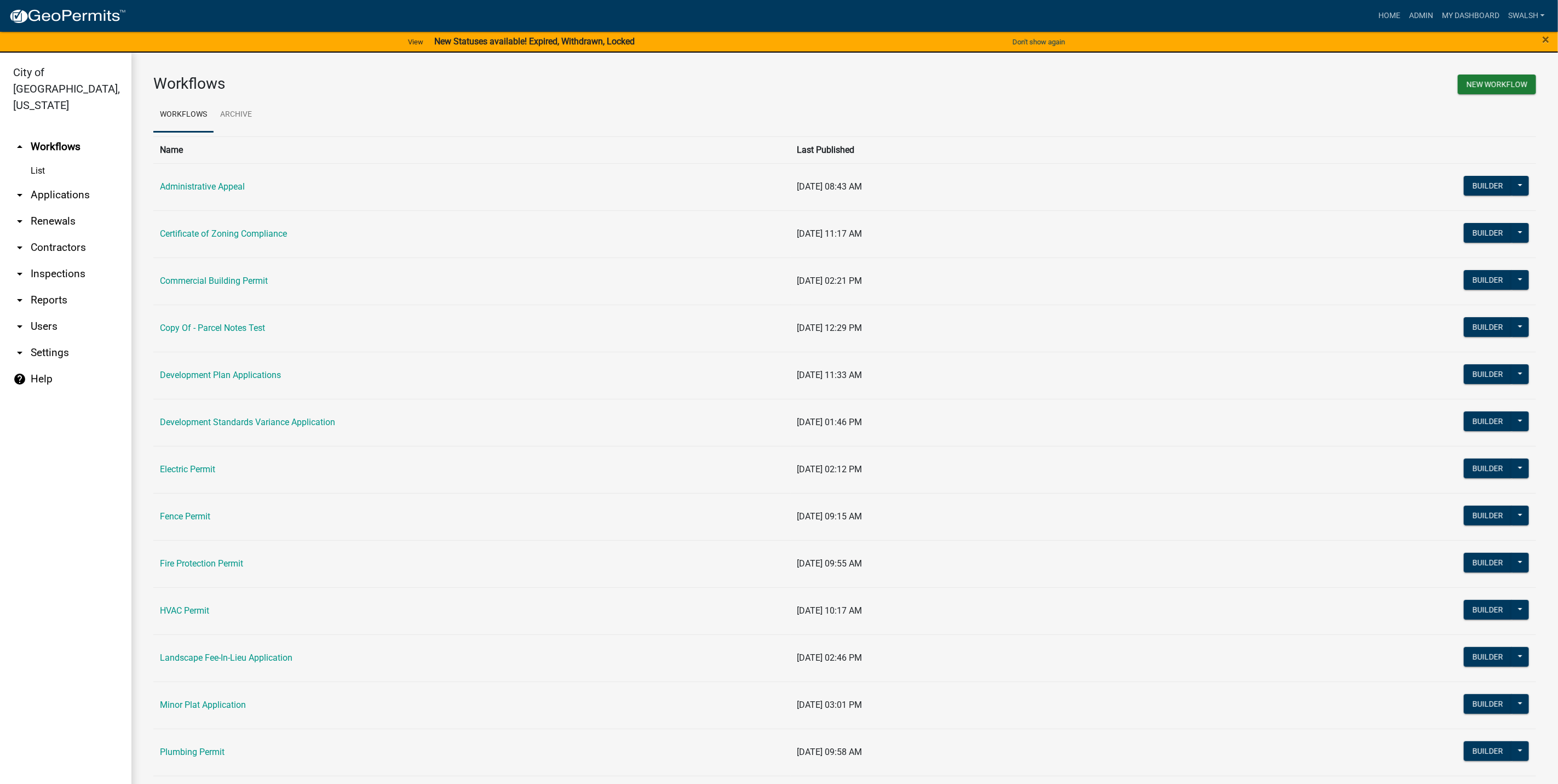
click at [188, 507] on td "Fence Permit" at bounding box center [471, 516] width 637 height 47
click at [188, 522] on link "Fence Permit" at bounding box center [185, 515] width 50 height 10
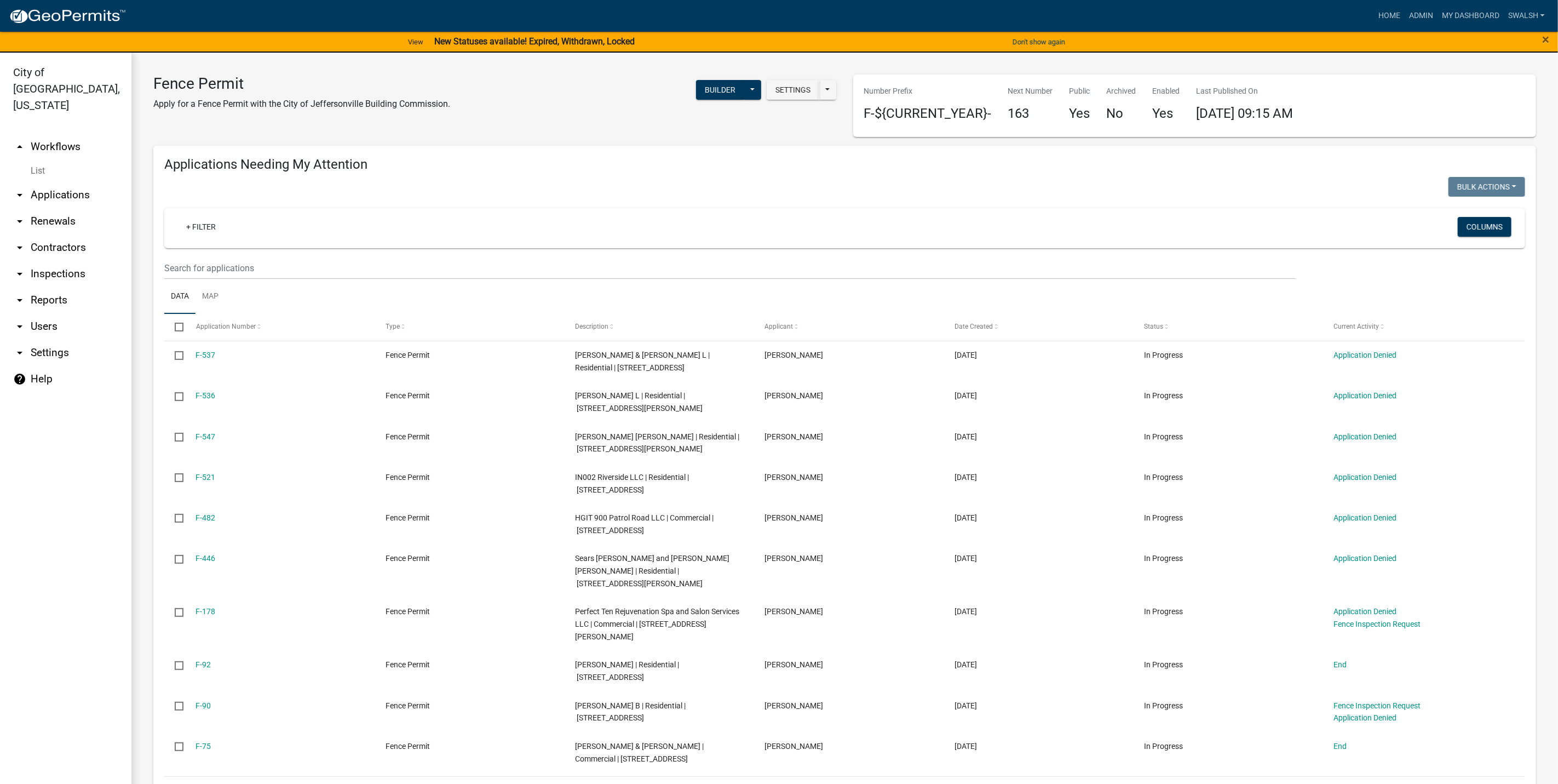
click at [56, 134] on link "arrow_drop_up Workflows" at bounding box center [65, 146] width 131 height 26
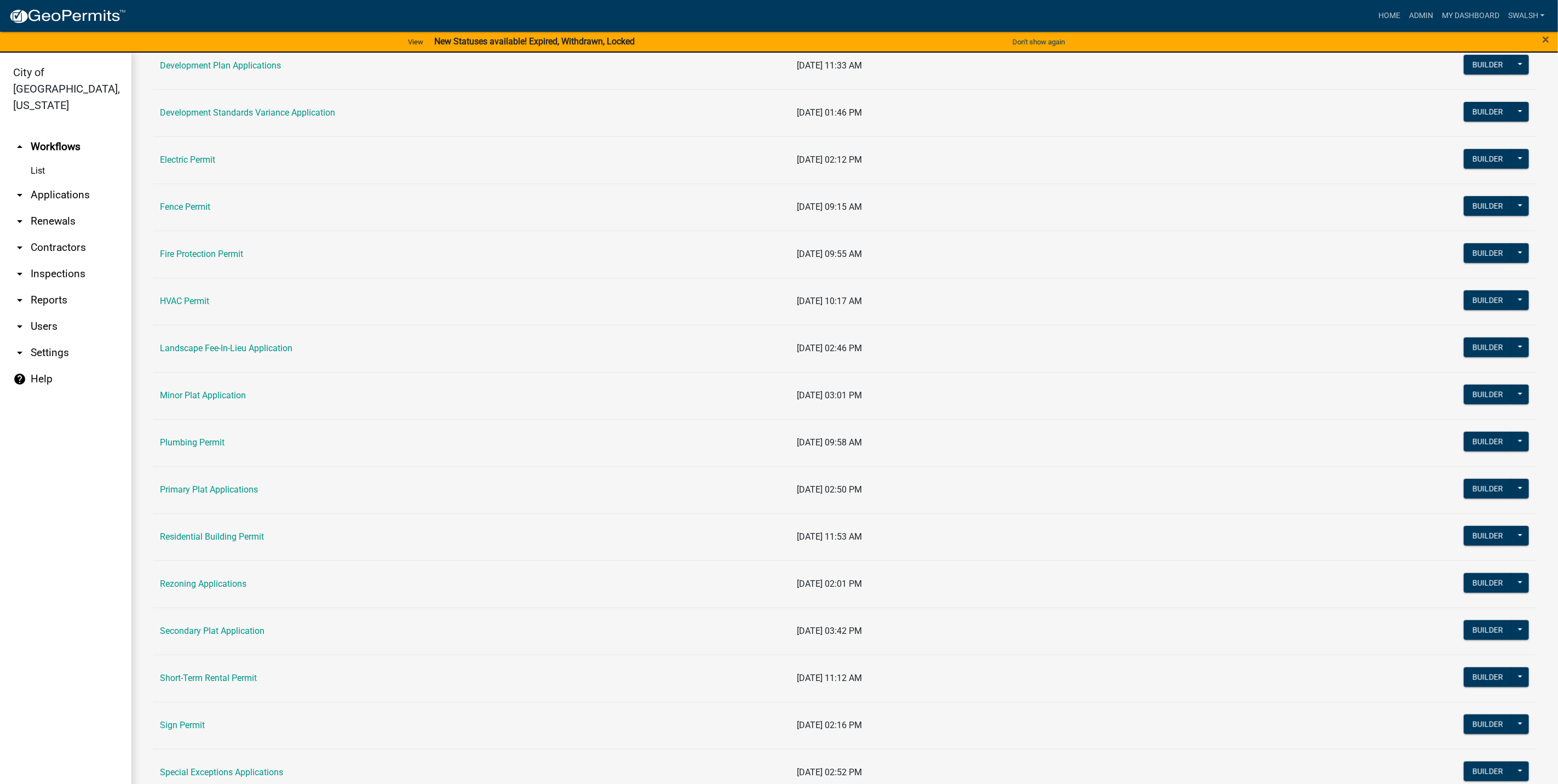
scroll to position [328, 0]
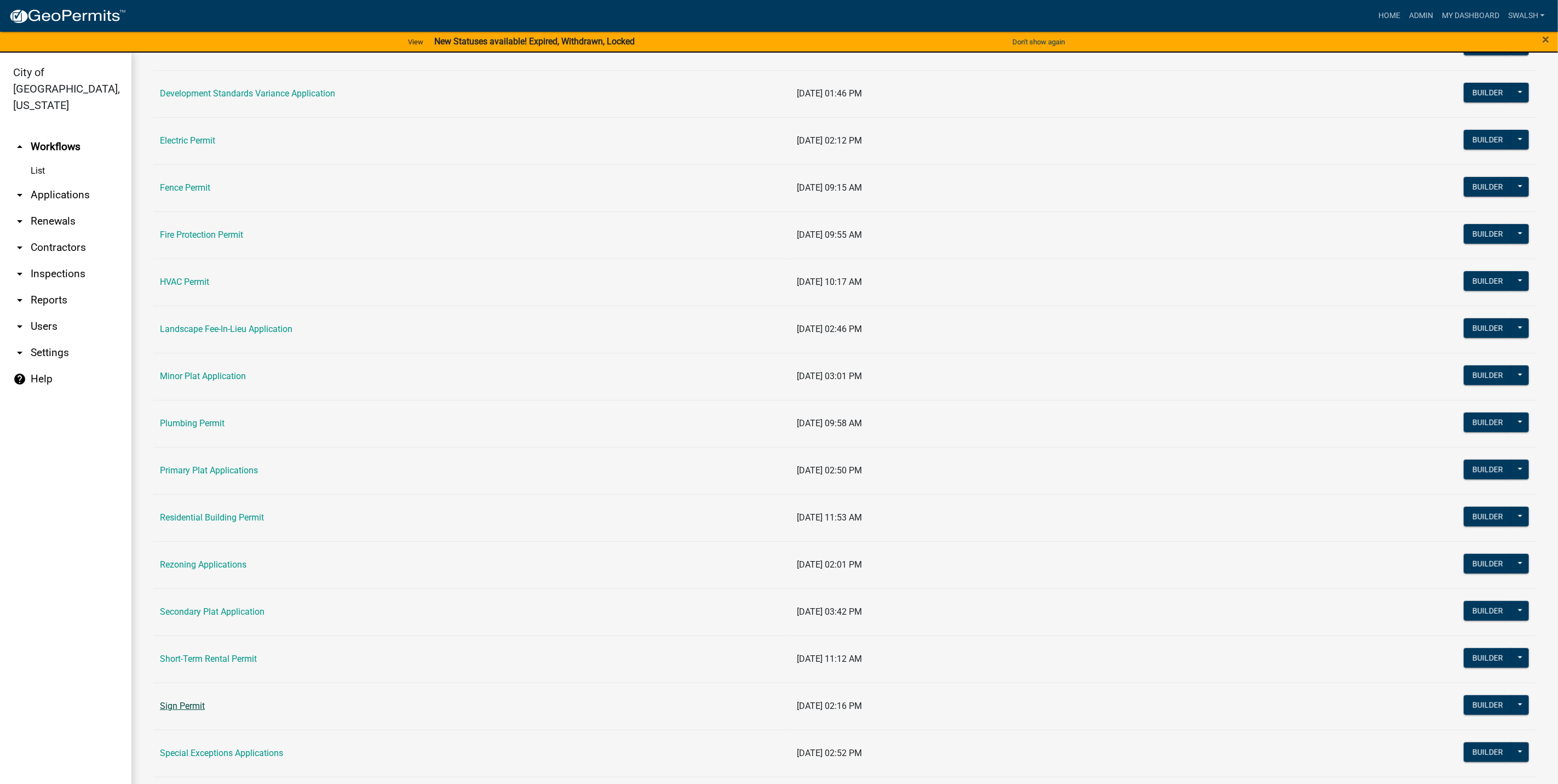
click at [179, 711] on link "Sign Permit" at bounding box center [182, 705] width 45 height 10
